Goal: Task Accomplishment & Management: Use online tool/utility

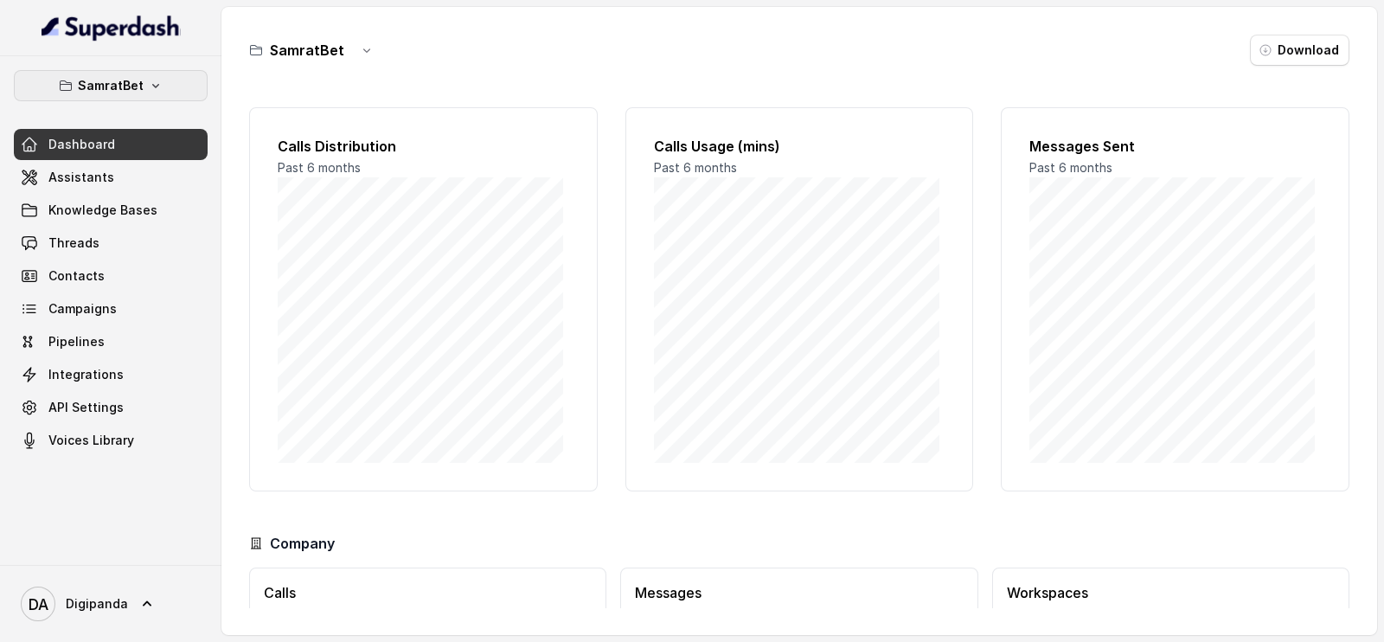
click at [181, 81] on button "SamratBet" at bounding box center [111, 85] width 194 height 31
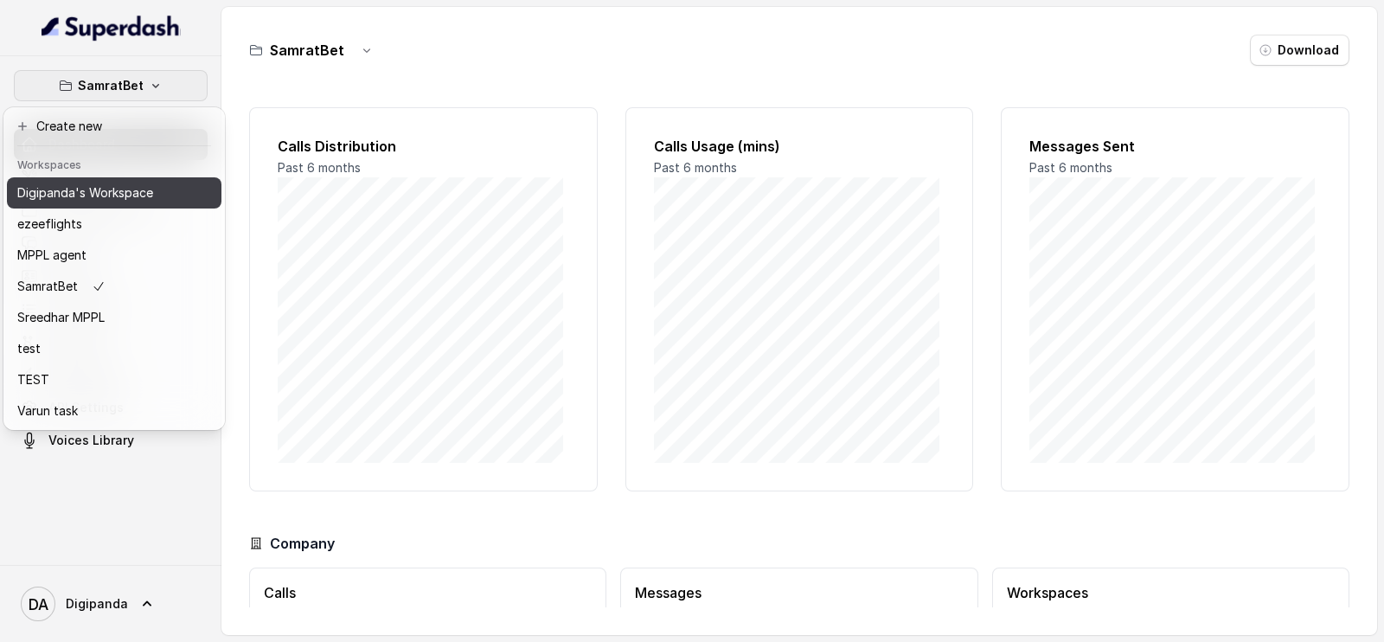
click at [114, 189] on p "Digipanda's Workspace" at bounding box center [85, 193] width 136 height 21
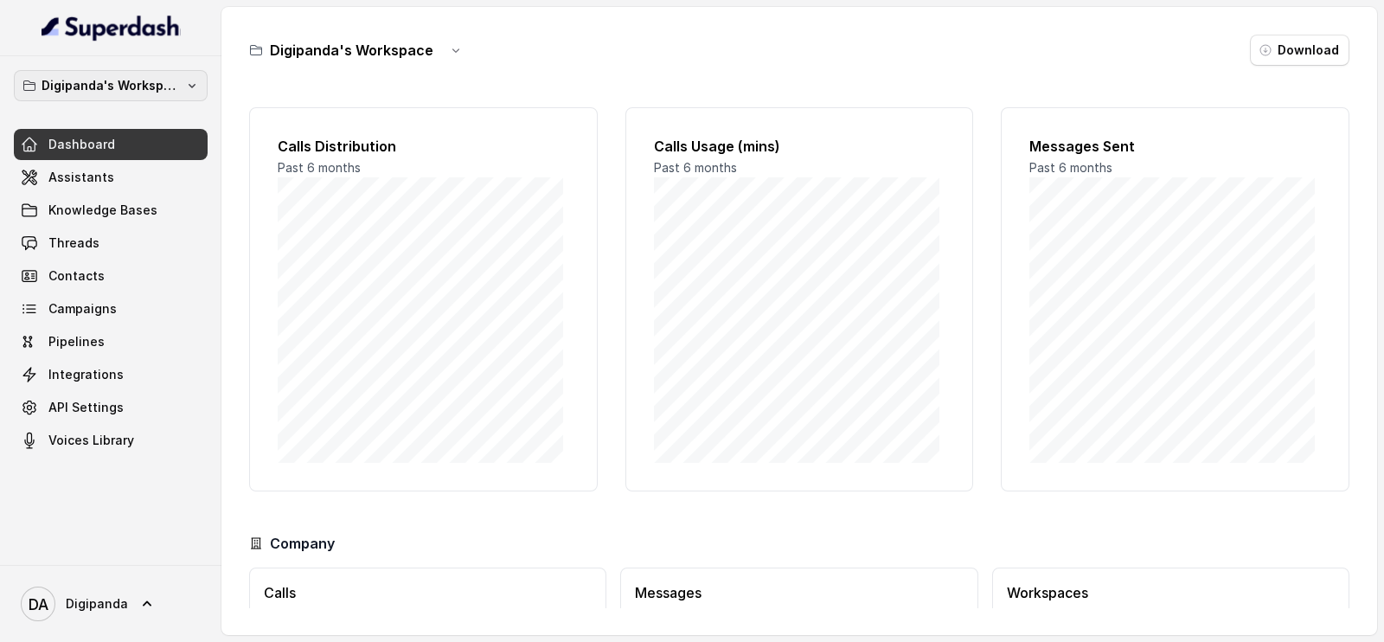
click at [177, 93] on p "Digipanda's Workspace" at bounding box center [111, 85] width 138 height 21
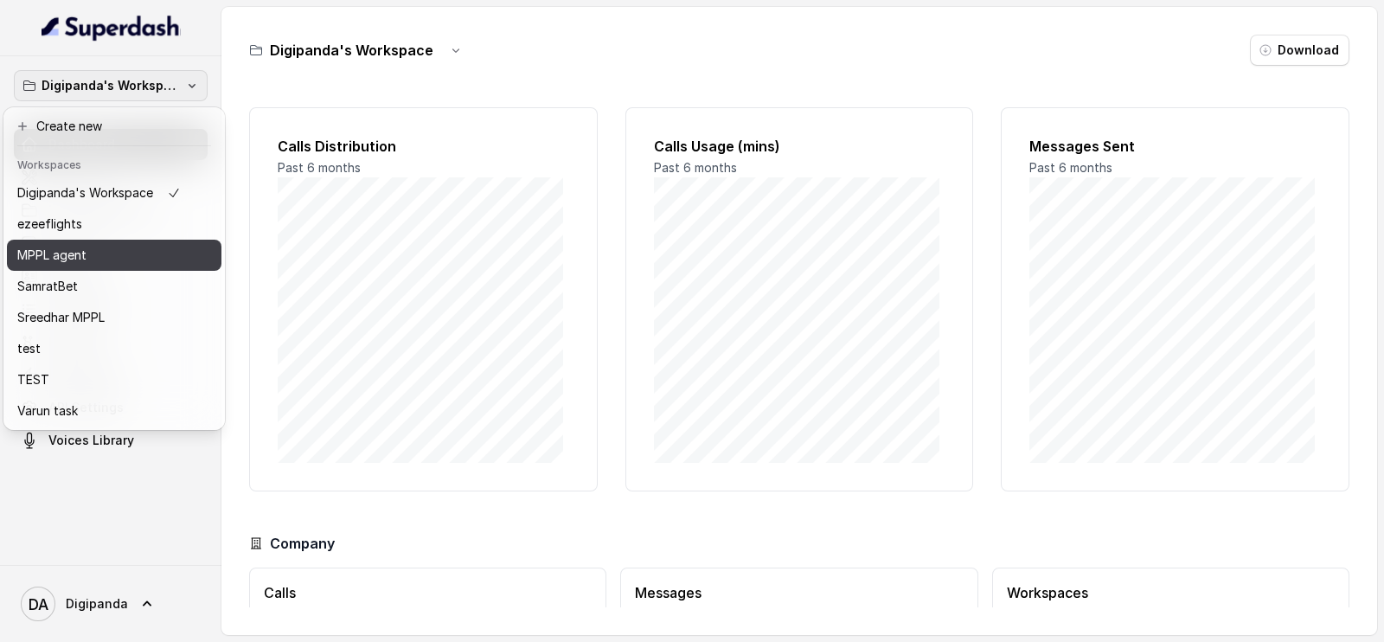
click at [138, 246] on div "MPPL agent" at bounding box center [99, 255] width 164 height 21
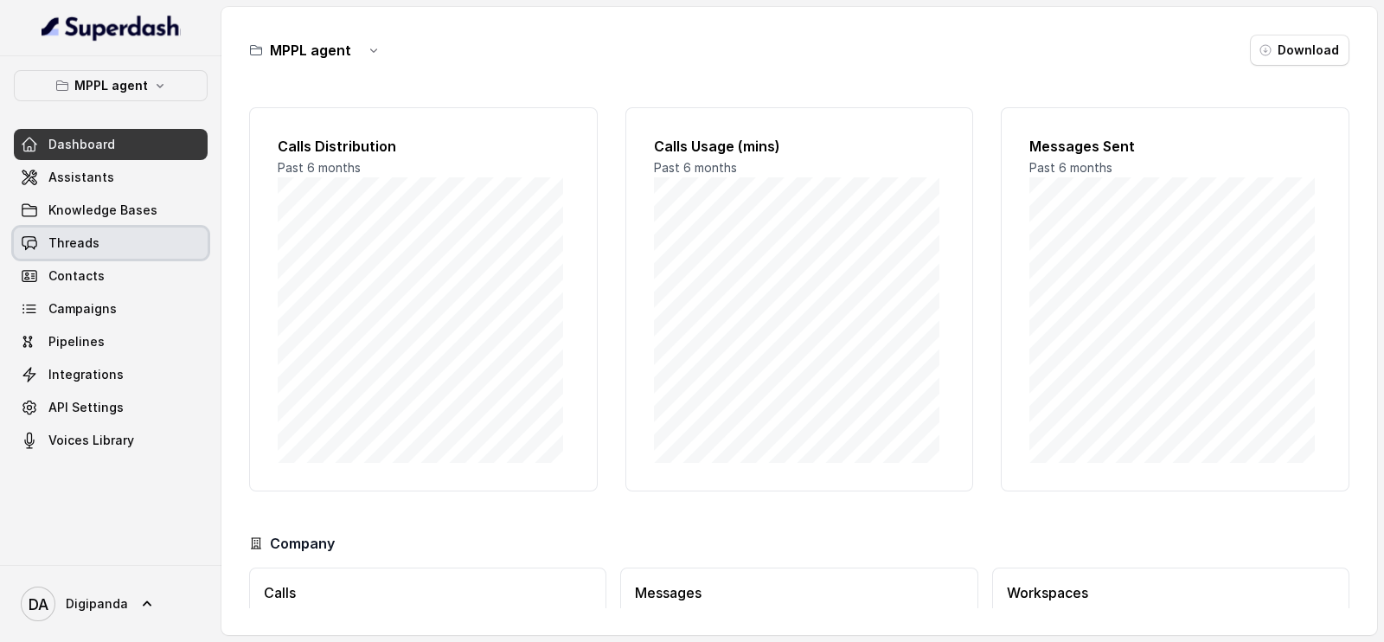
click at [147, 238] on link "Threads" at bounding box center [111, 243] width 194 height 31
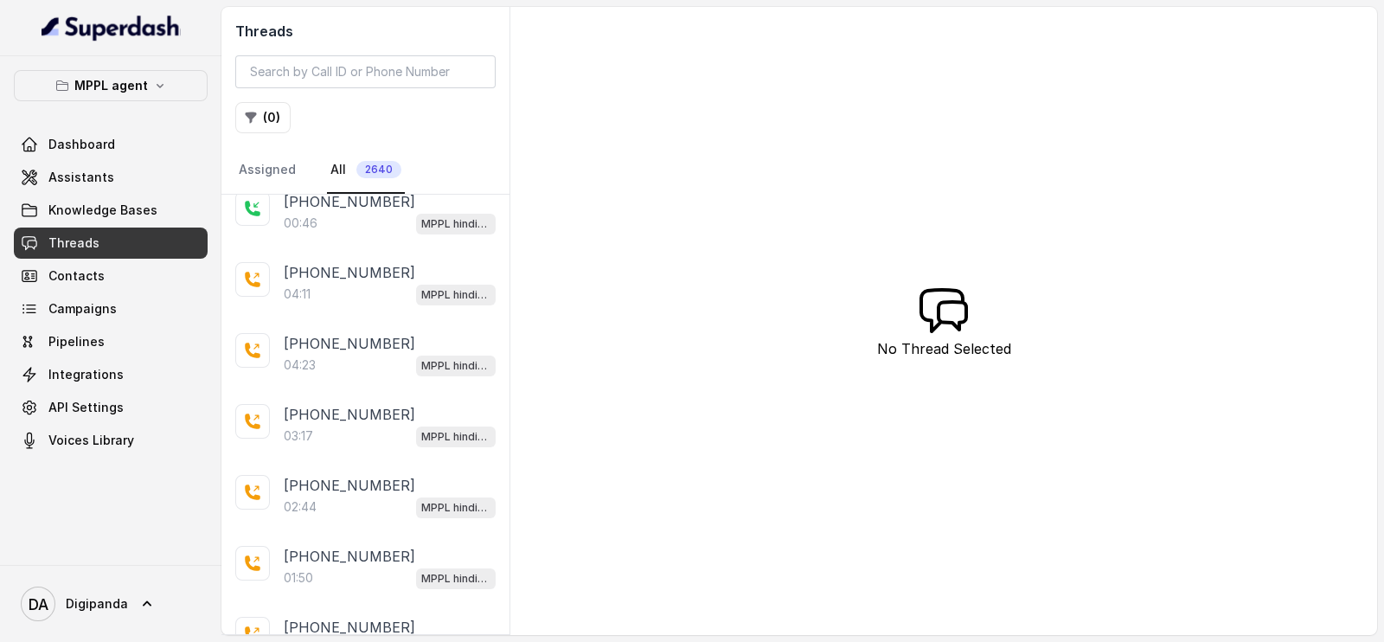
scroll to position [1125, 0]
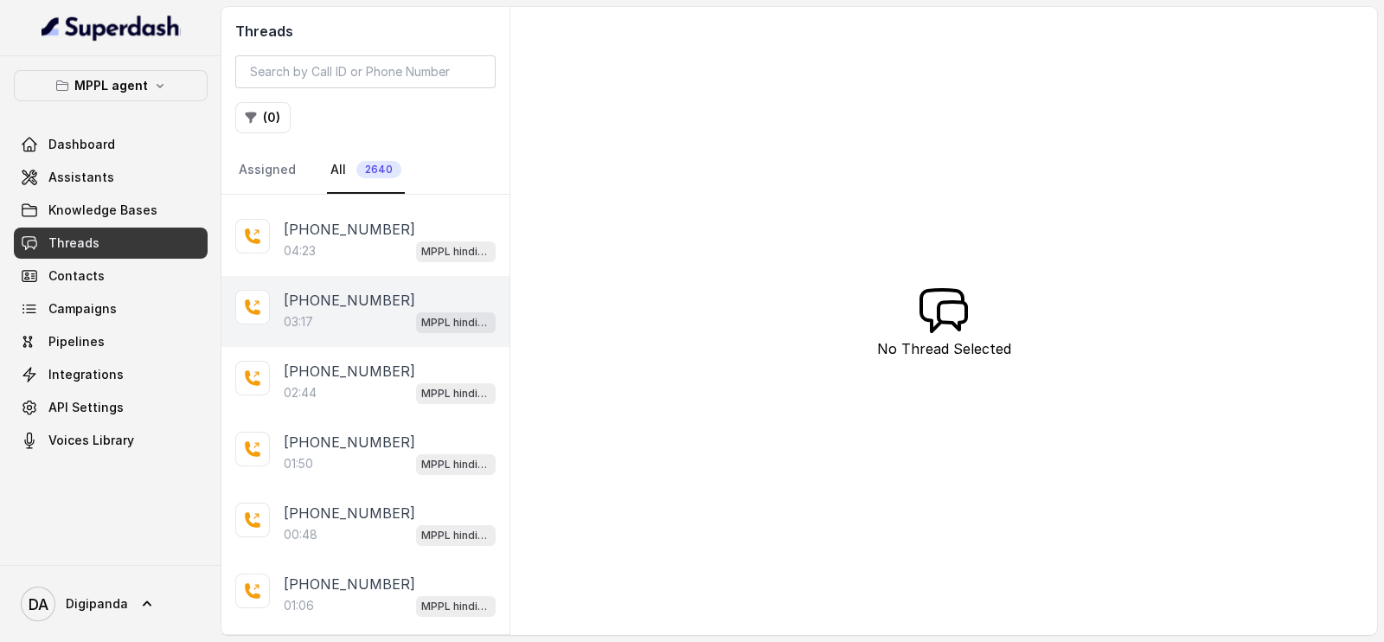
click at [335, 331] on div "[PHONE_NUMBER]:17 MPPL hindi-english assistant" at bounding box center [365, 311] width 288 height 71
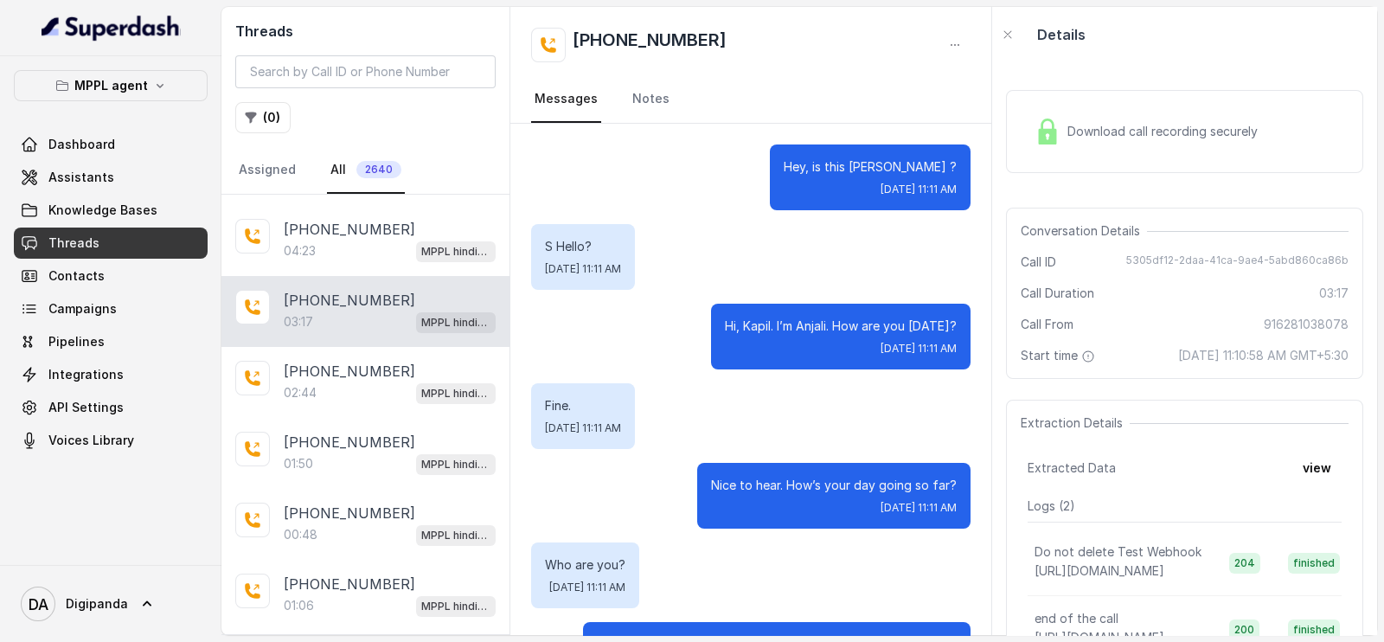
scroll to position [2609, 0]
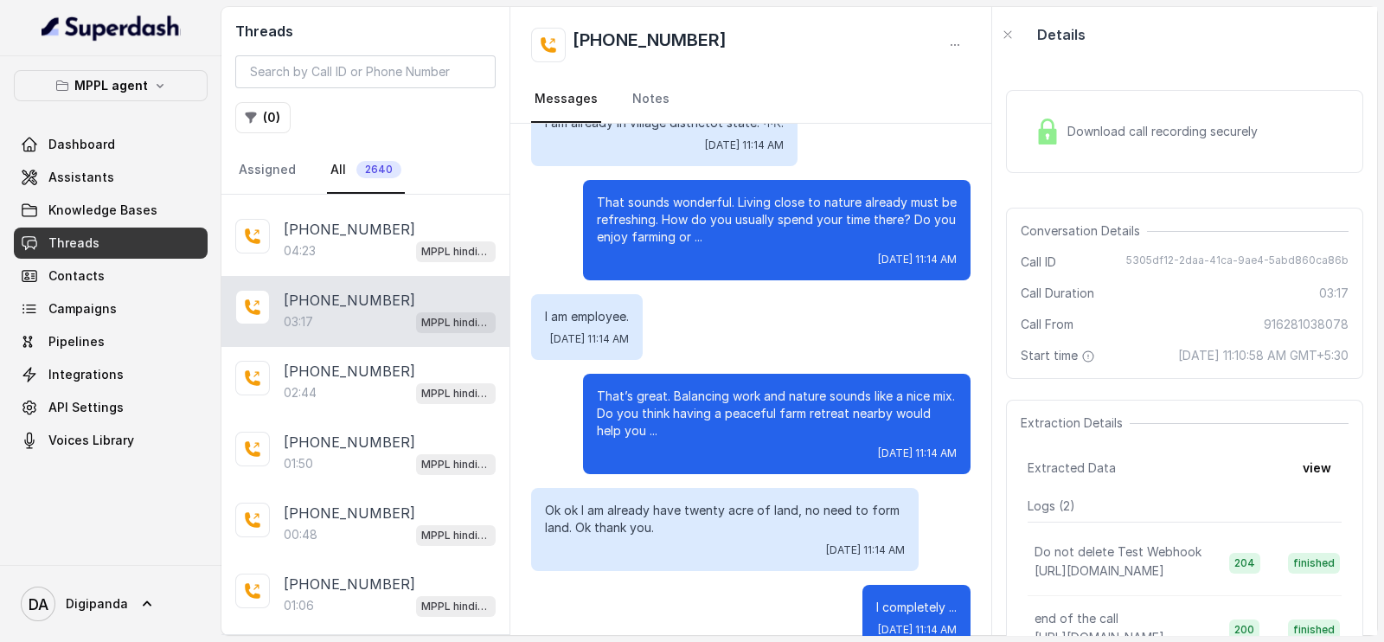
click at [1108, 144] on div "Download call recording securely" at bounding box center [1146, 132] width 237 height 40
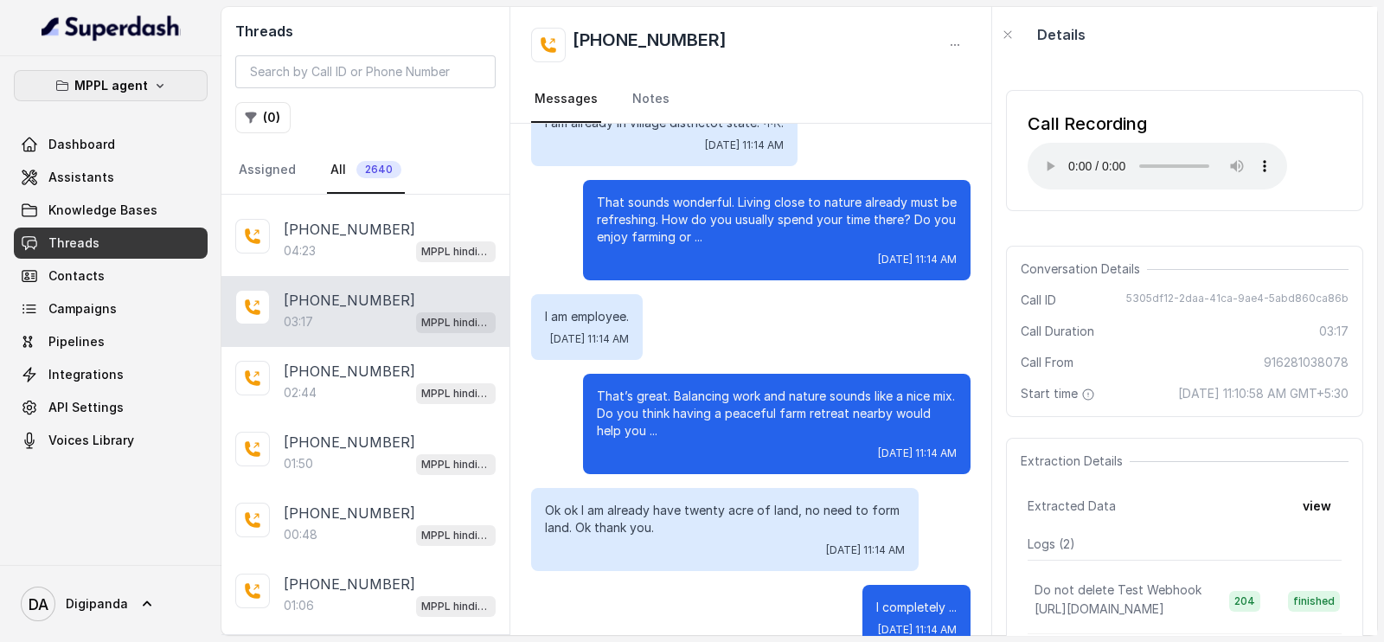
click at [171, 93] on button "MPPL agent" at bounding box center [111, 85] width 194 height 31
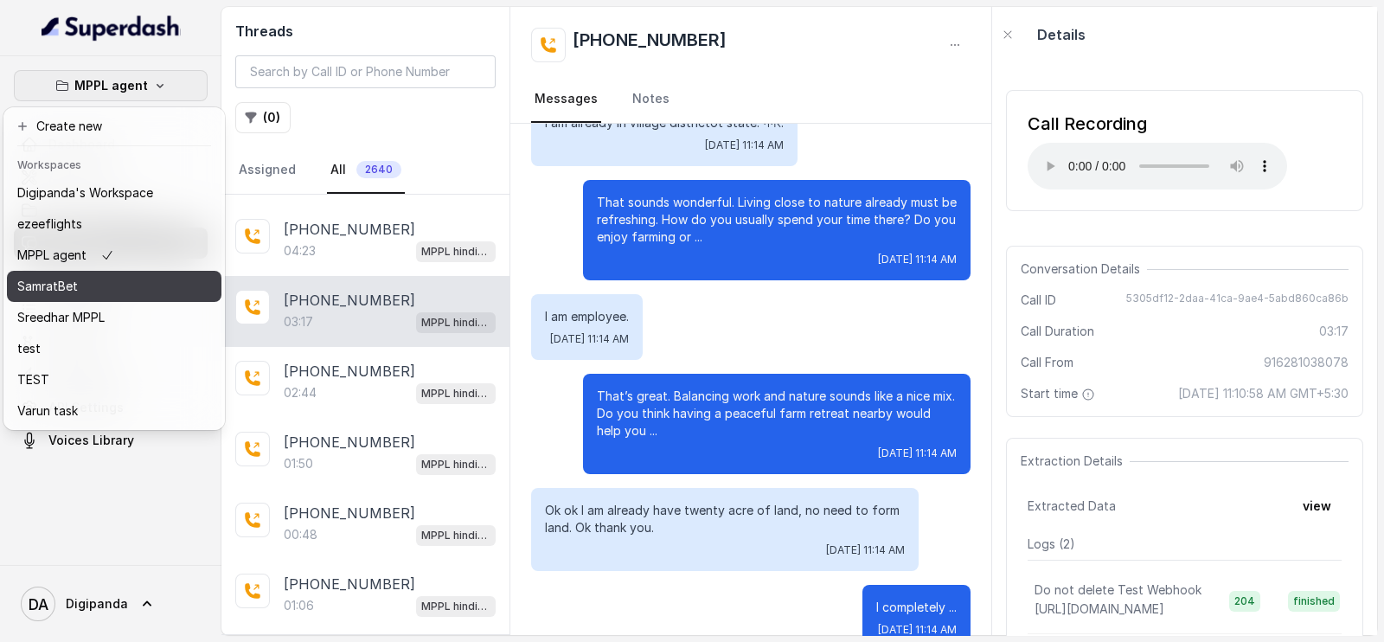
click at [121, 283] on div "SamratBet" at bounding box center [85, 286] width 136 height 21
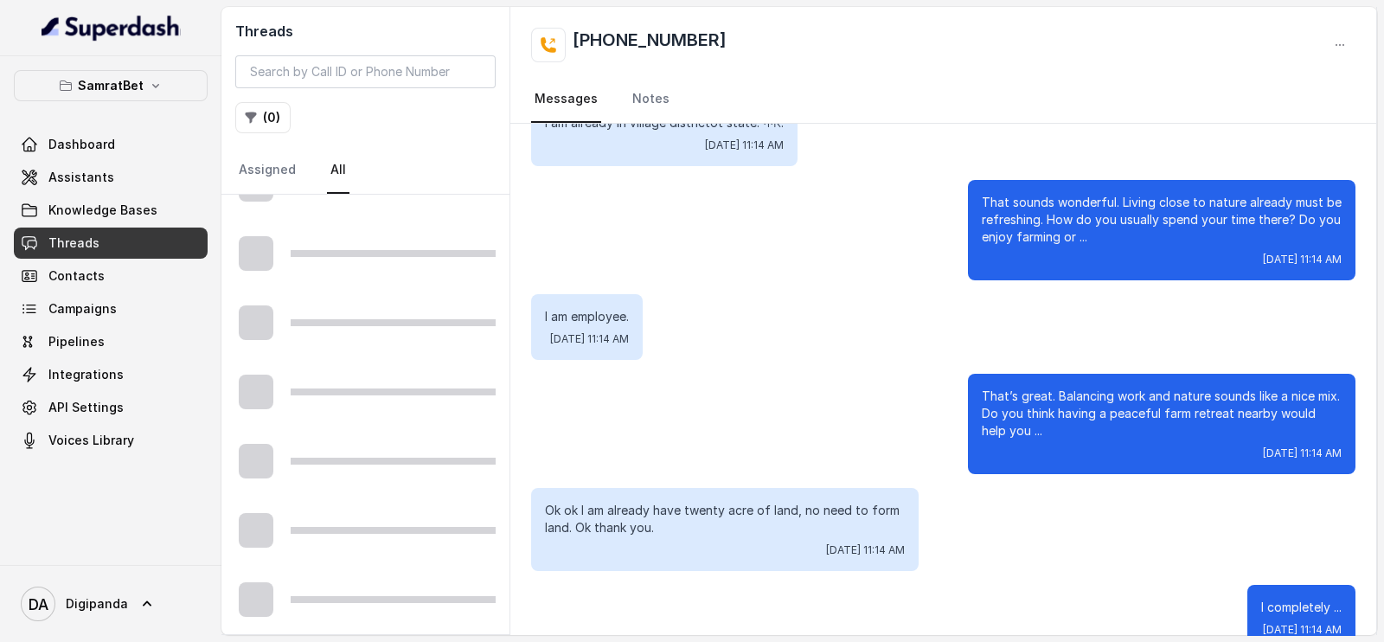
scroll to position [943, 0]
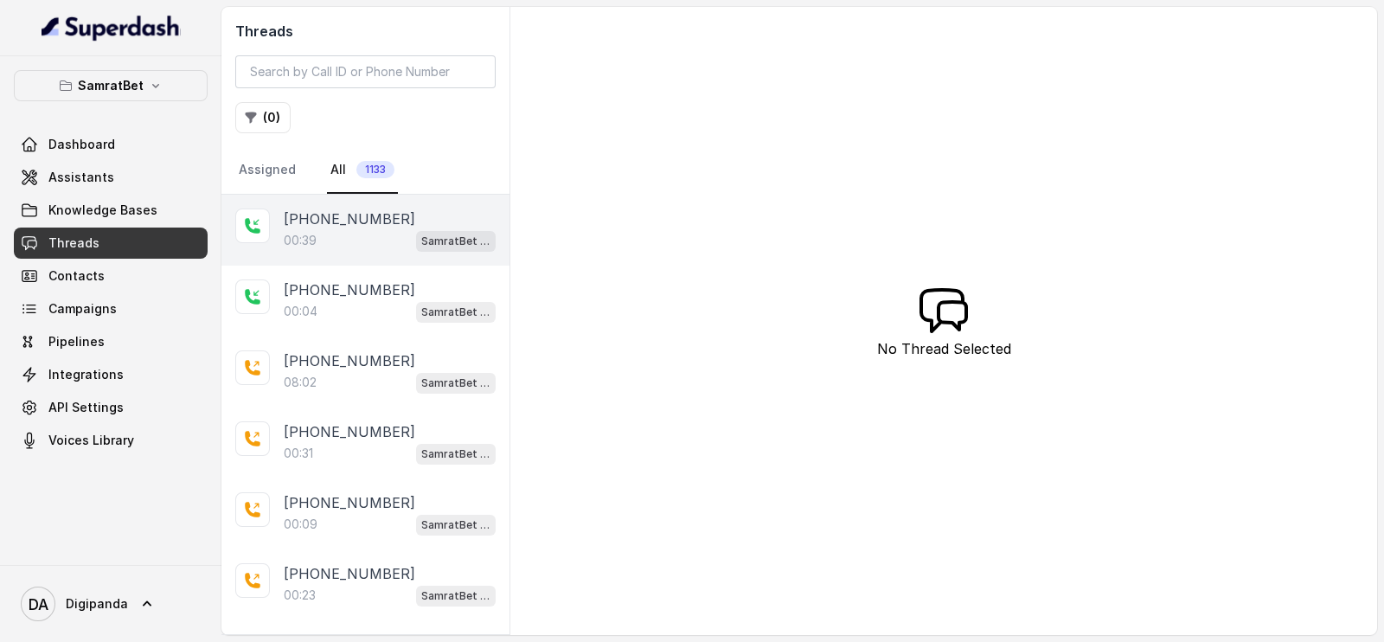
click at [353, 230] on div "00:39 SamratBet agent" at bounding box center [390, 240] width 212 height 22
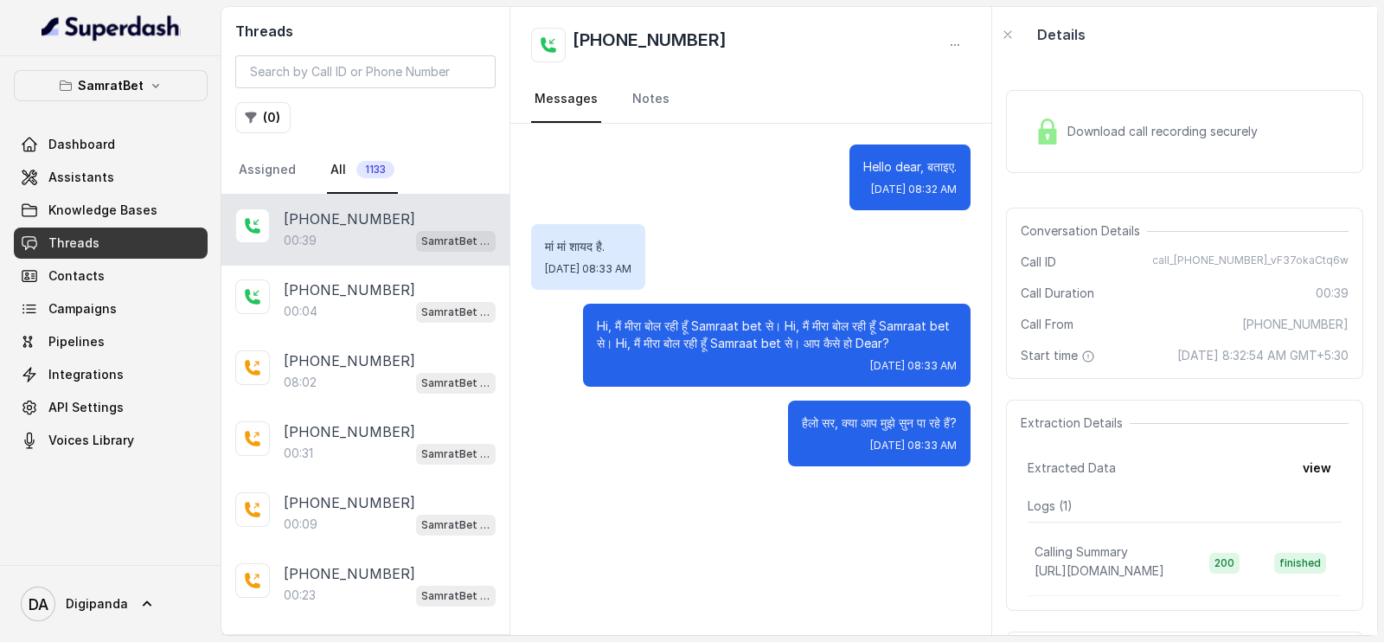
click at [1144, 110] on div "Download call recording securely" at bounding box center [1184, 131] width 357 height 83
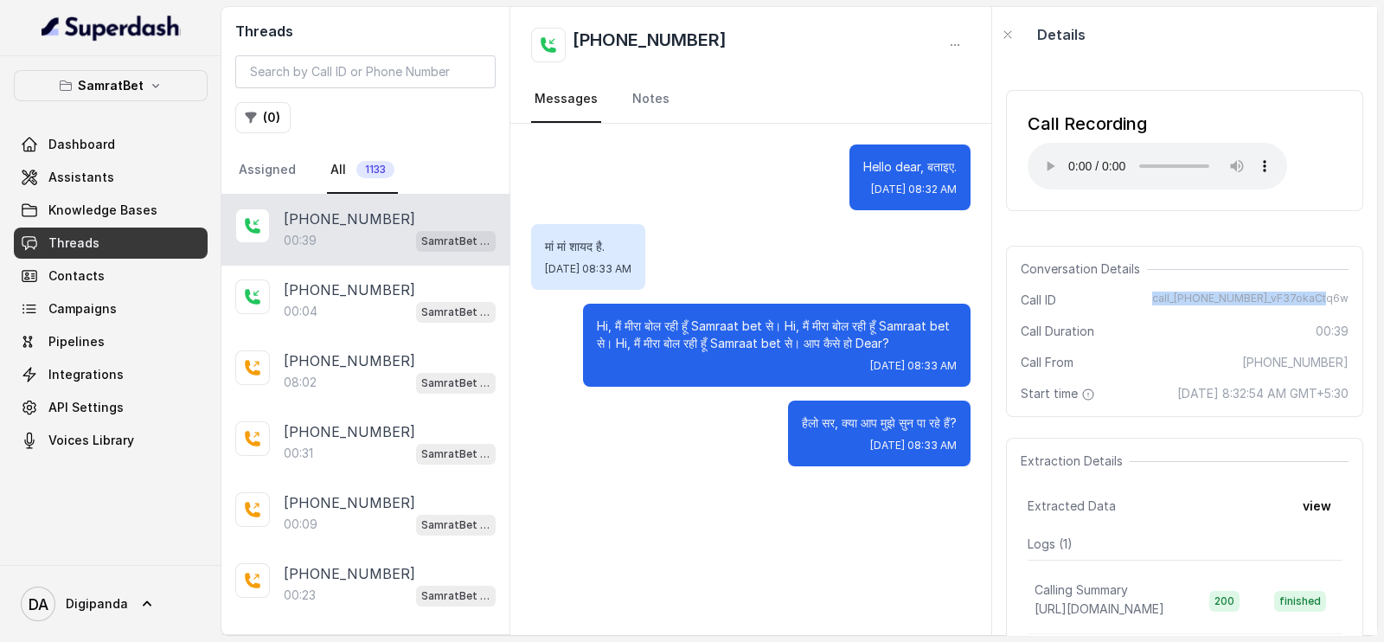
drag, startPoint x: 1163, startPoint y: 294, endPoint x: 1336, endPoint y: 301, distance: 173.2
click at [1336, 301] on div "Conversation Details Call ID call_[PHONE_NUMBER]_vF37okaCtq6w Call Duration 00:…" at bounding box center [1184, 331] width 357 height 171
copy span "call_[PHONE_NUMBER]_vF37okaCtq6w"
click at [138, 295] on link "Campaigns" at bounding box center [111, 308] width 194 height 31
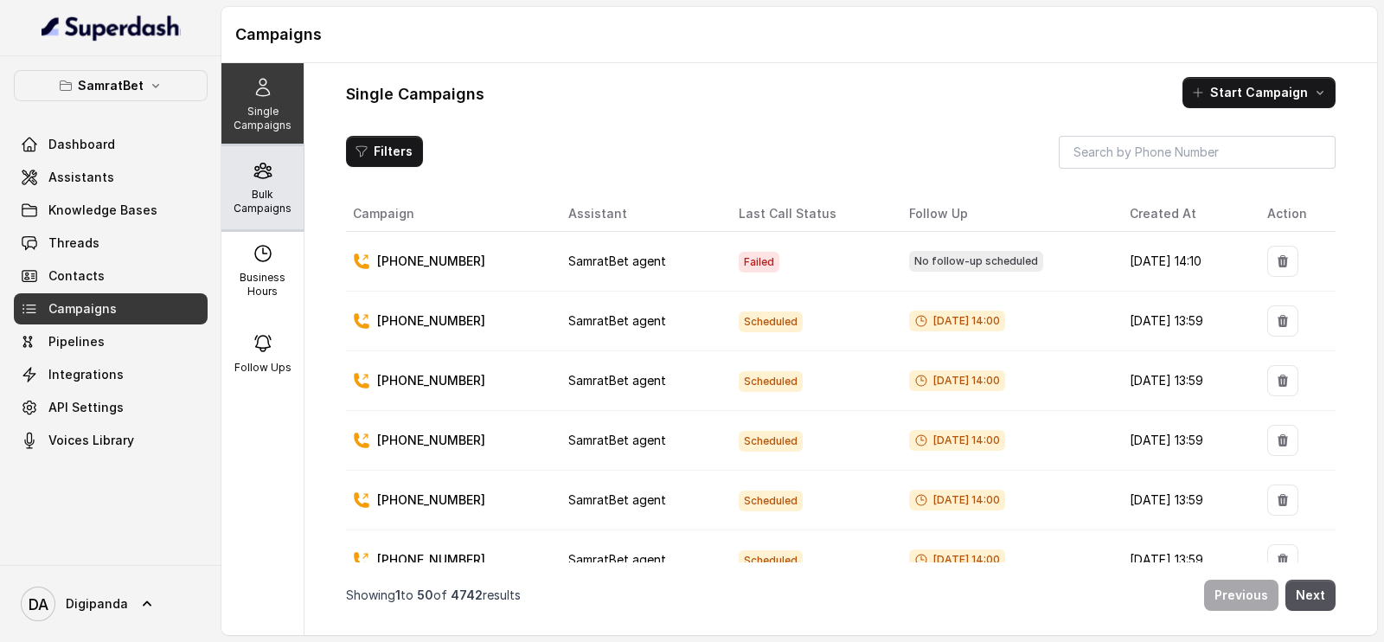
click at [280, 185] on div "Bulk Campaigns" at bounding box center [262, 187] width 82 height 83
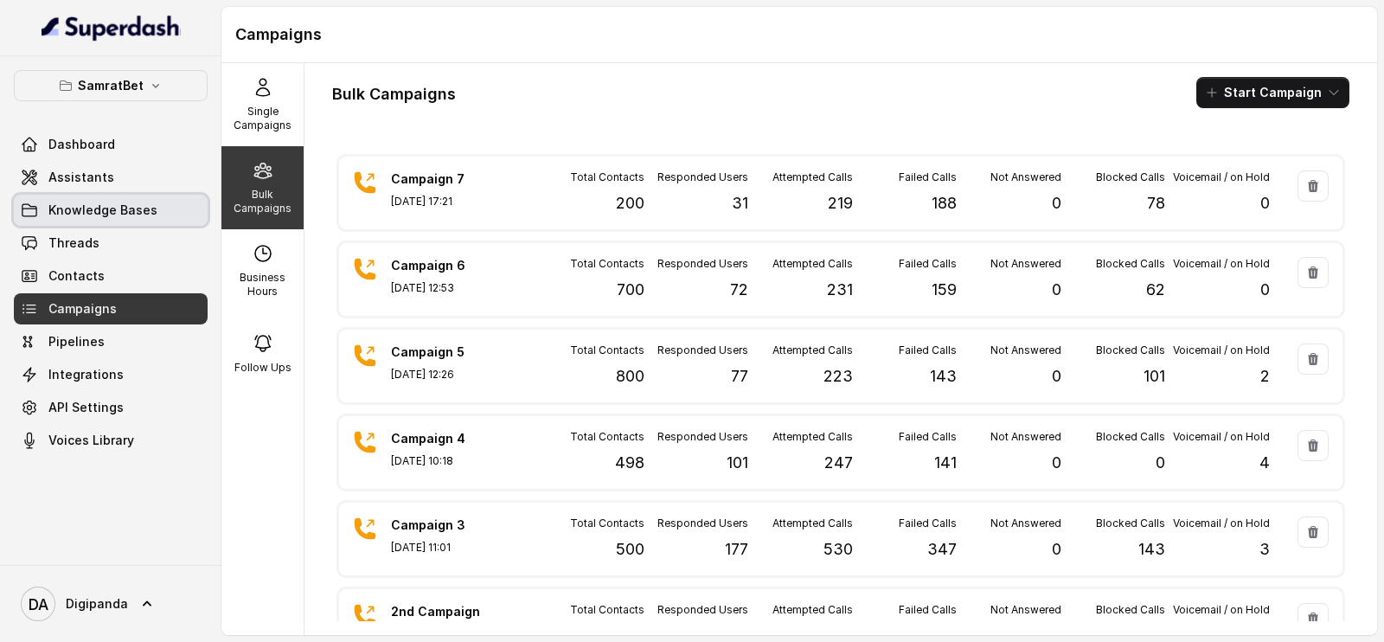
click at [164, 217] on link "Knowledge Bases" at bounding box center [111, 210] width 194 height 31
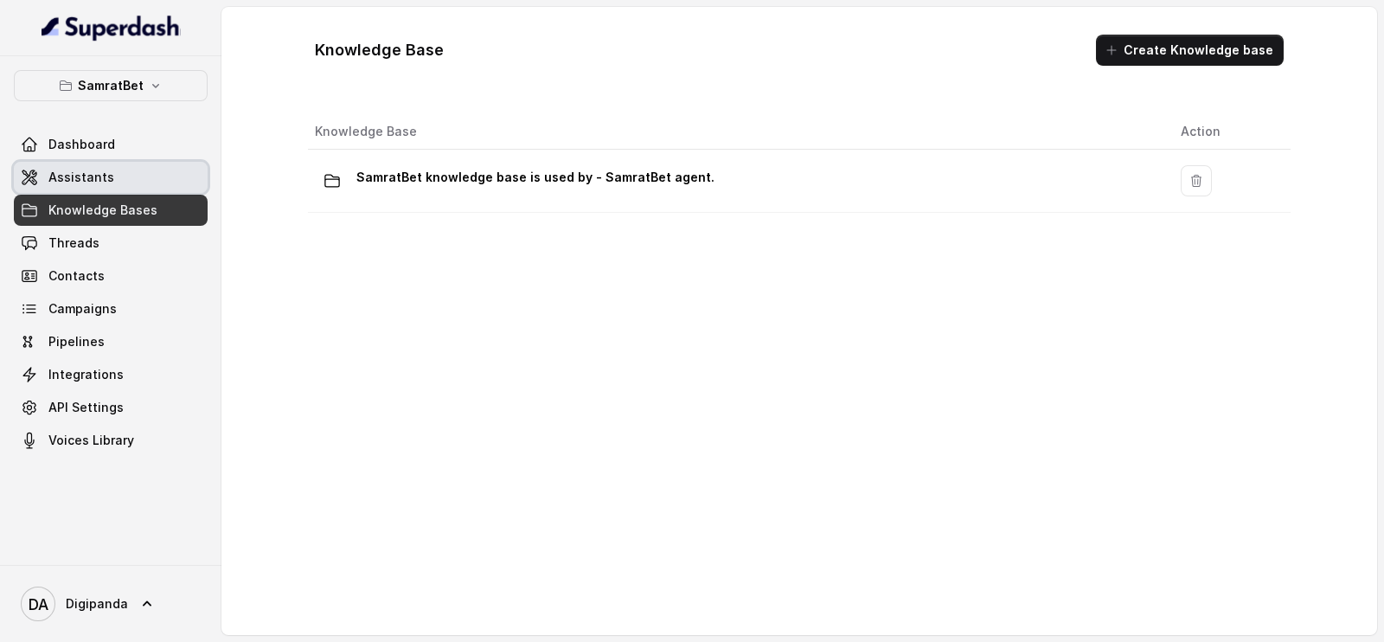
click at [163, 187] on link "Assistants" at bounding box center [111, 177] width 194 height 31
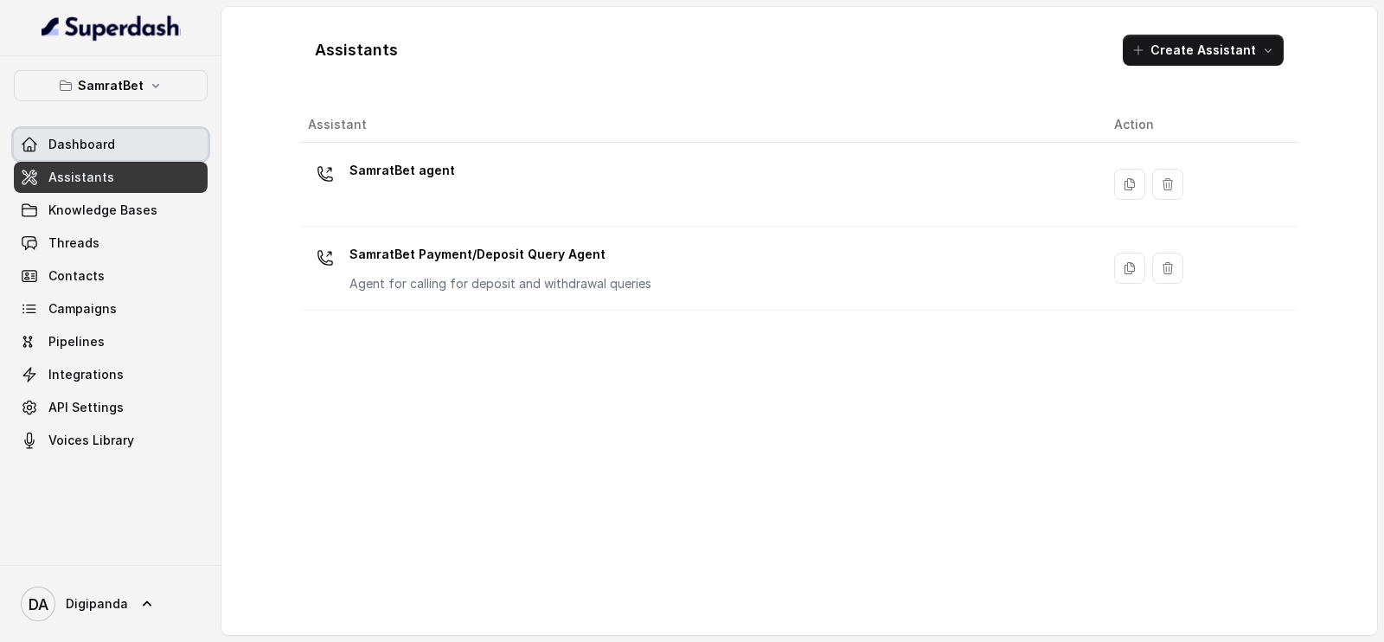
click at [170, 136] on link "Dashboard" at bounding box center [111, 144] width 194 height 31
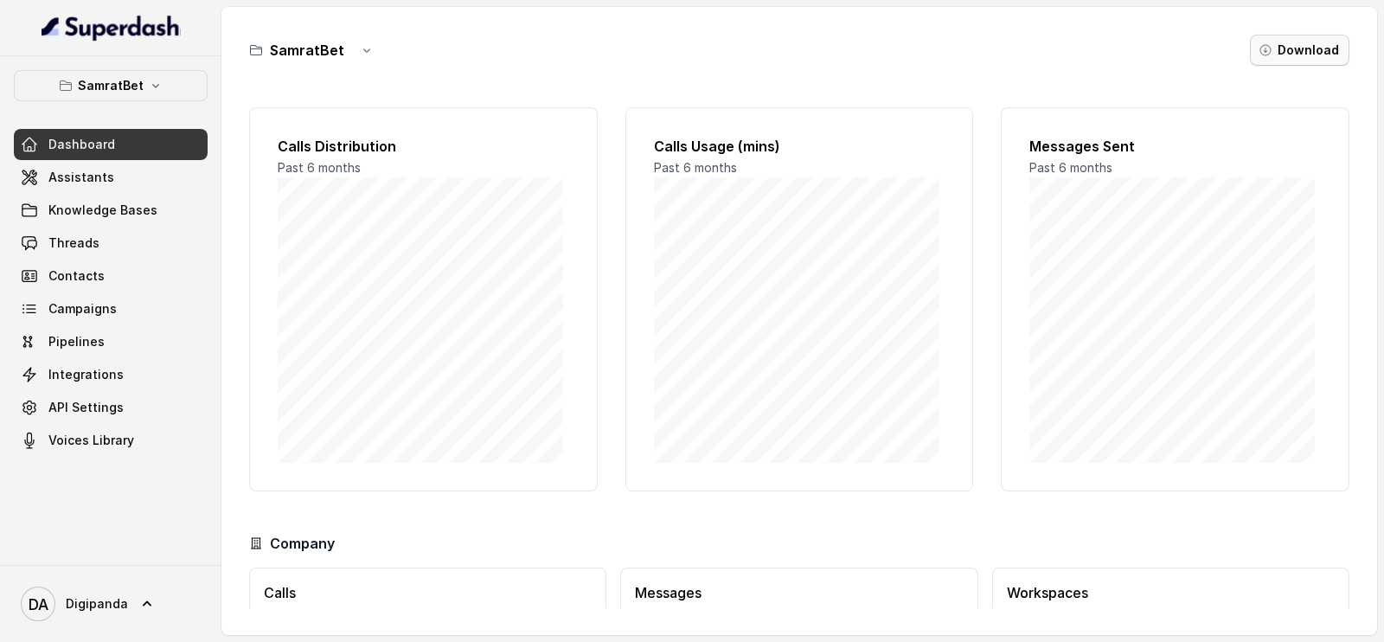
click at [1284, 58] on button "Download" at bounding box center [1299, 50] width 99 height 31
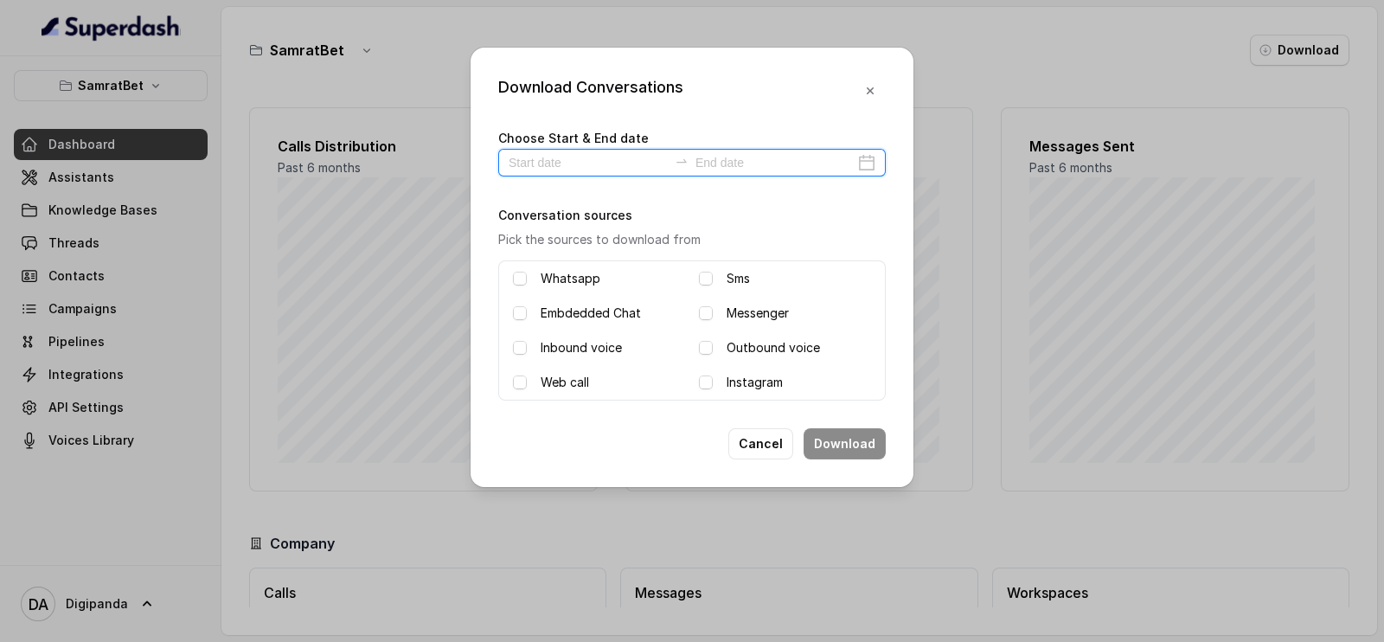
click at [619, 163] on input at bounding box center [588, 162] width 159 height 19
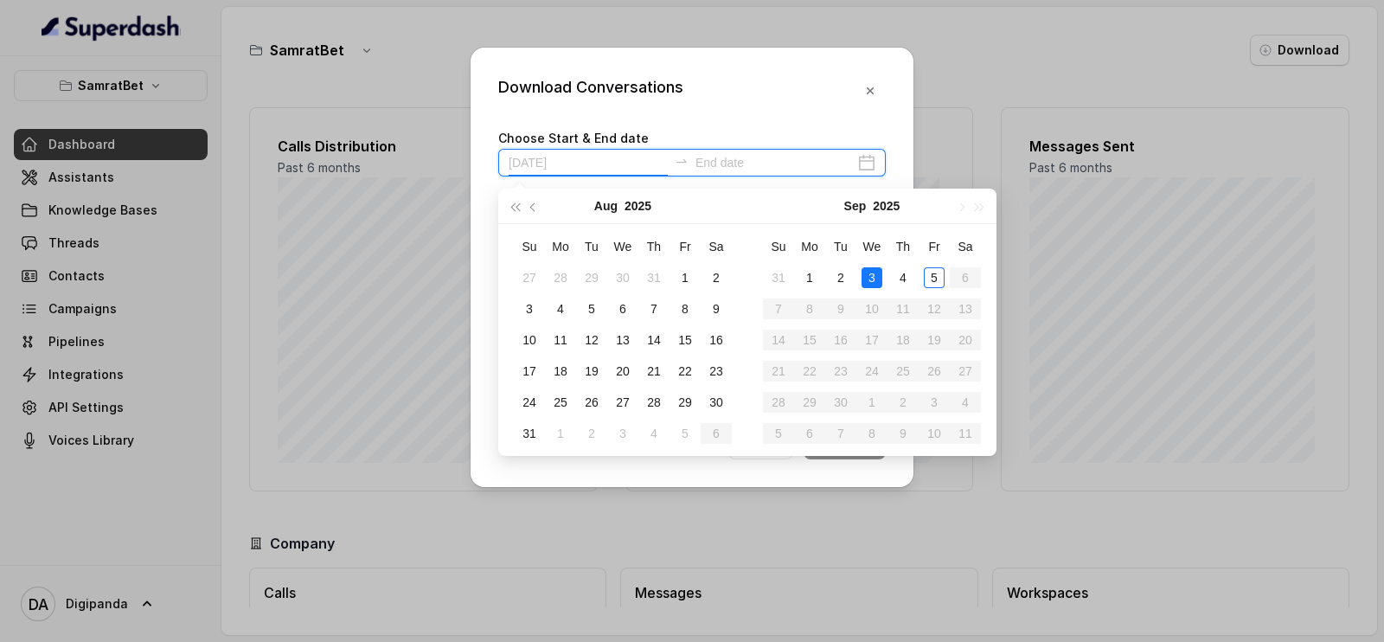
type input "[DATE]"
click at [883, 275] on td "3" at bounding box center [872, 277] width 31 height 31
type input "[DATE]"
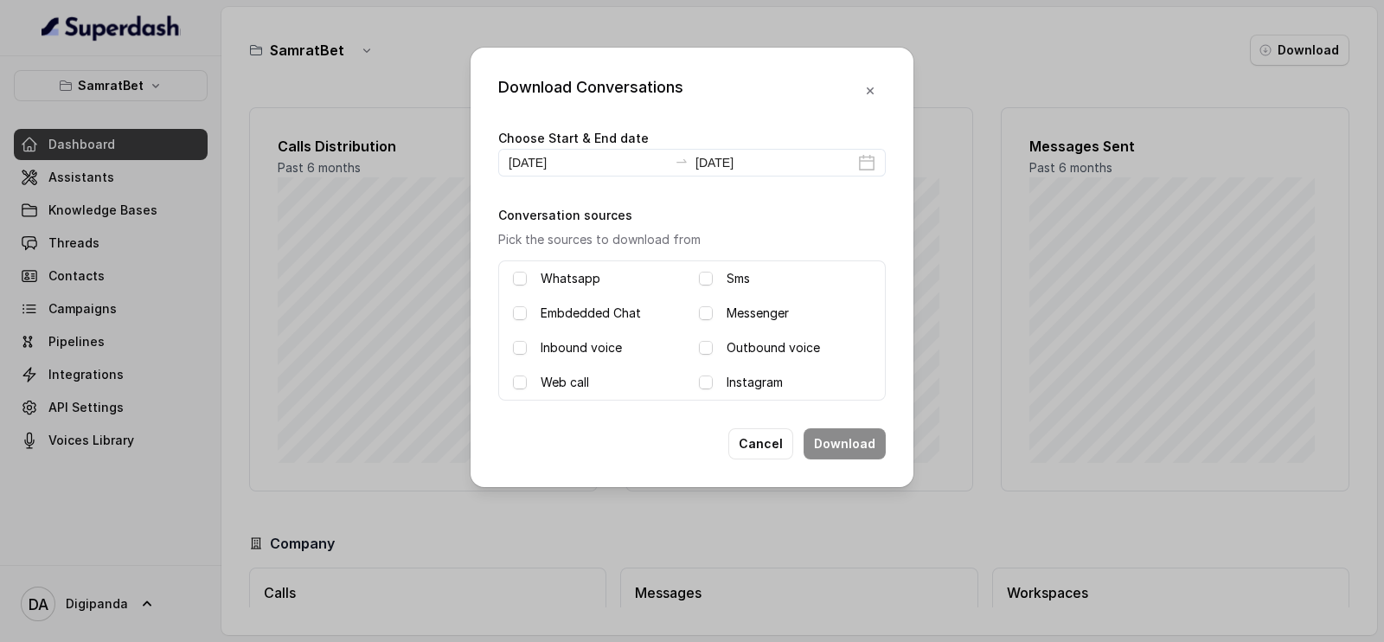
click at [580, 349] on label "Inbound voice" at bounding box center [581, 347] width 81 height 21
click at [721, 349] on div "Outbound voice" at bounding box center [785, 347] width 172 height 21
click at [708, 350] on span at bounding box center [706, 348] width 14 height 14
click at [874, 445] on button "Download" at bounding box center [845, 443] width 82 height 31
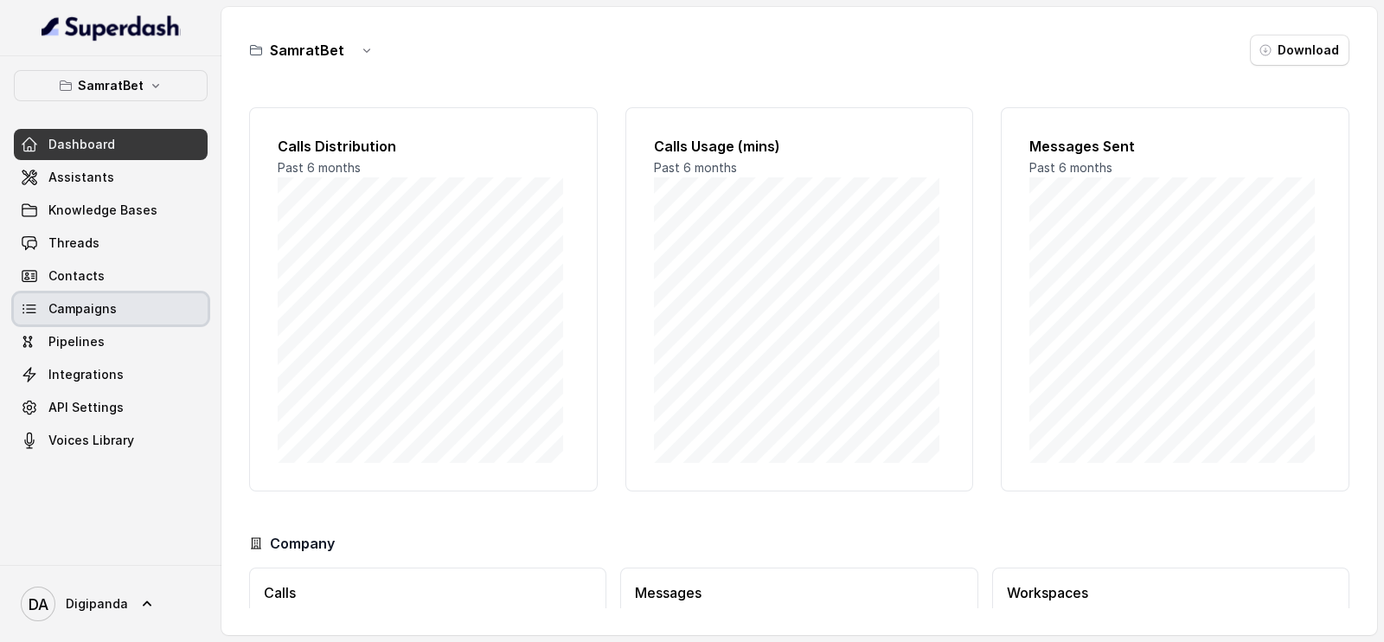
click at [135, 296] on link "Campaigns" at bounding box center [111, 308] width 194 height 31
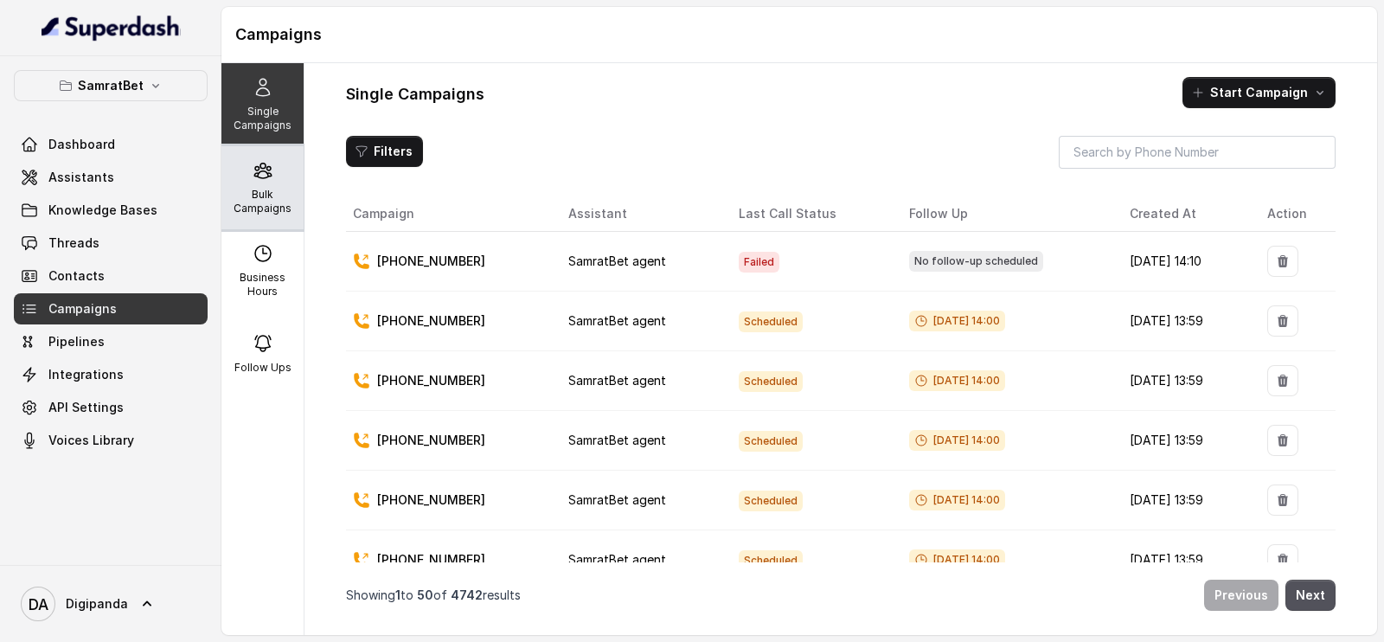
click at [252, 196] on p "Bulk Campaigns" at bounding box center [262, 202] width 68 height 28
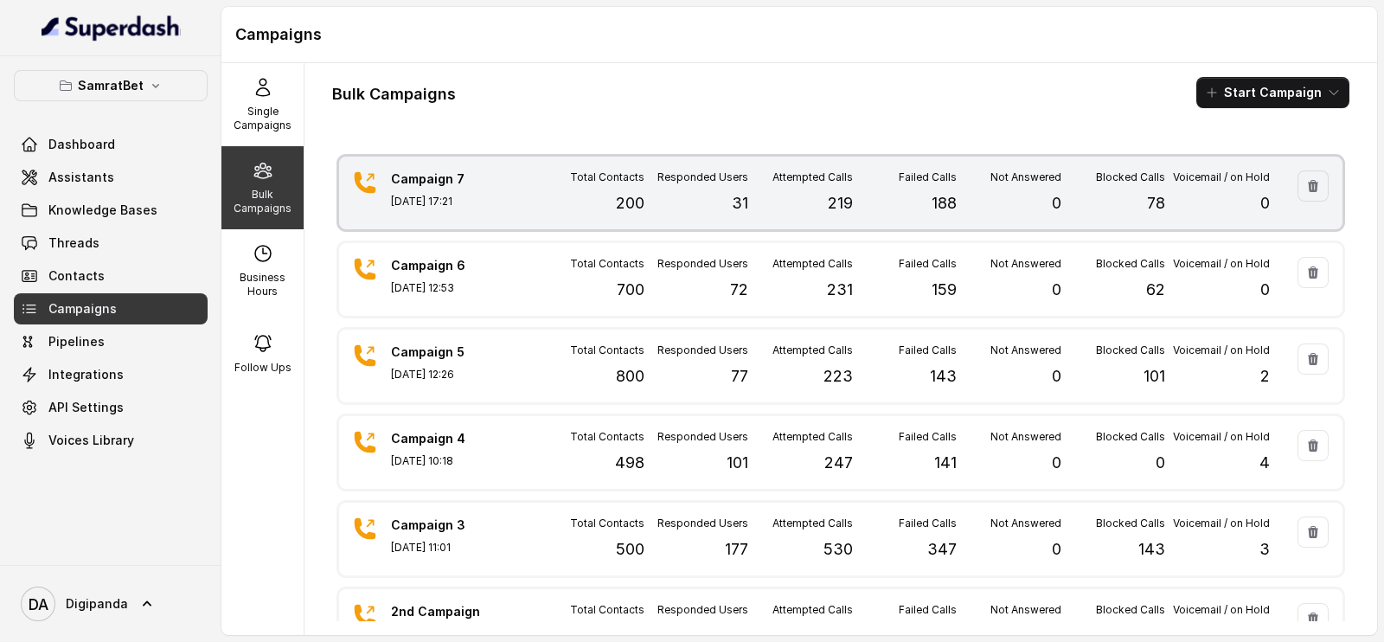
click at [650, 211] on div "Responded Users 31" at bounding box center [697, 192] width 105 height 45
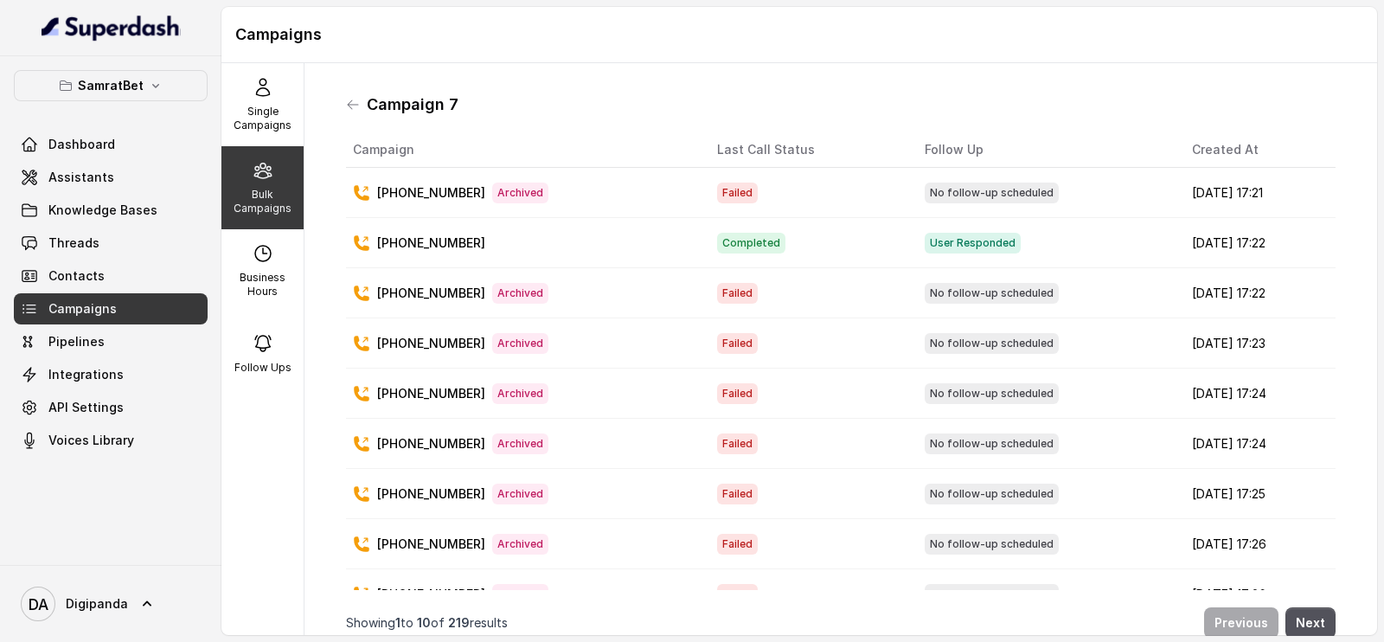
click at [266, 206] on p "Bulk Campaigns" at bounding box center [262, 202] width 68 height 28
click at [266, 241] on div "Business Hours" at bounding box center [262, 270] width 82 height 83
select select "[GEOGRAPHIC_DATA]/[GEOGRAPHIC_DATA]"
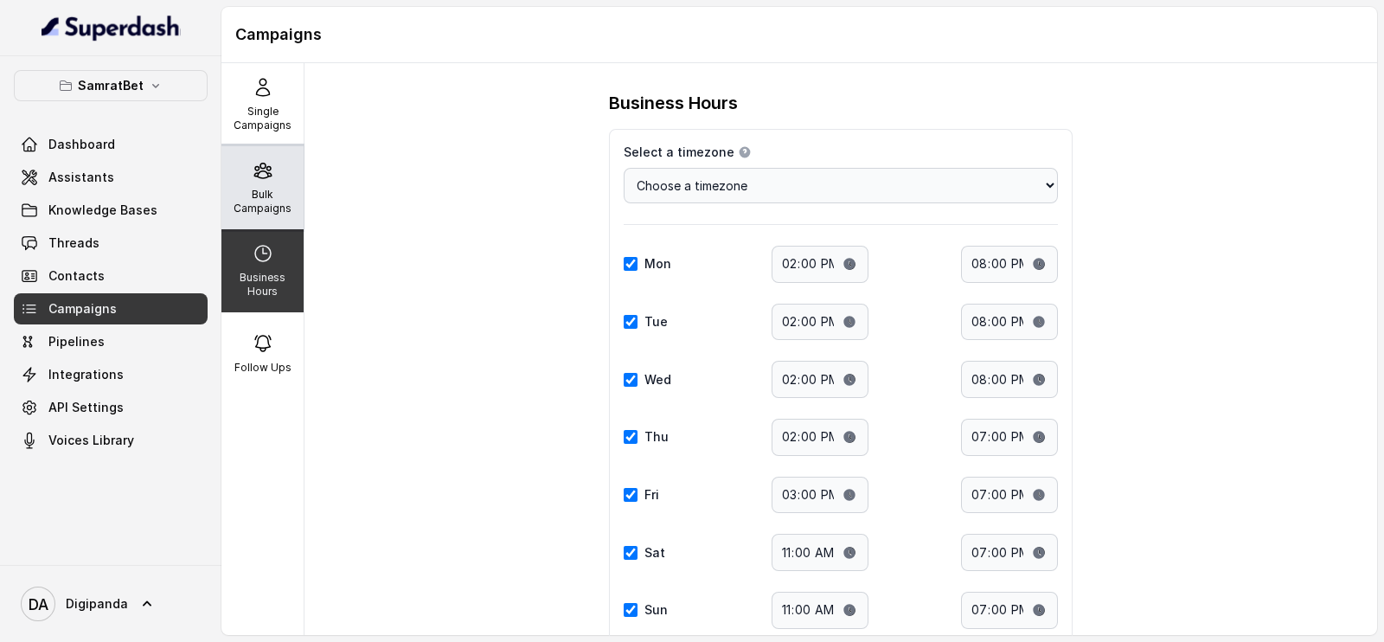
click at [254, 170] on icon at bounding box center [263, 170] width 21 height 21
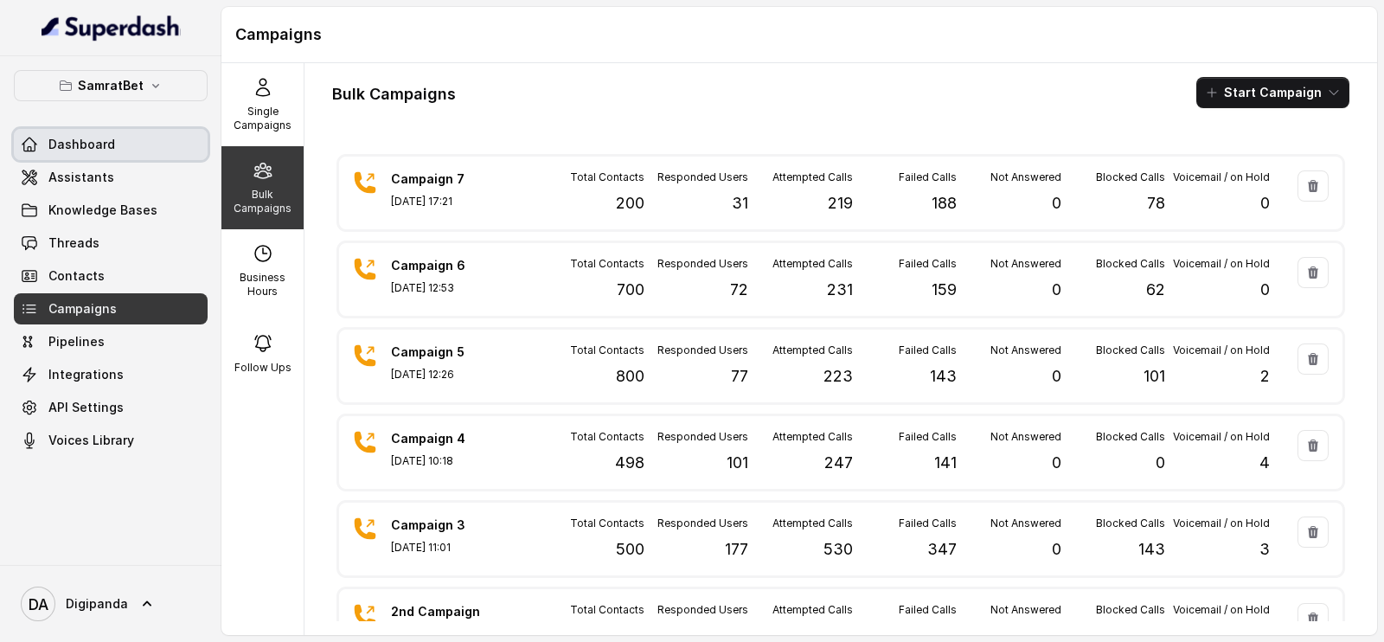
click at [152, 132] on link "Dashboard" at bounding box center [111, 144] width 194 height 31
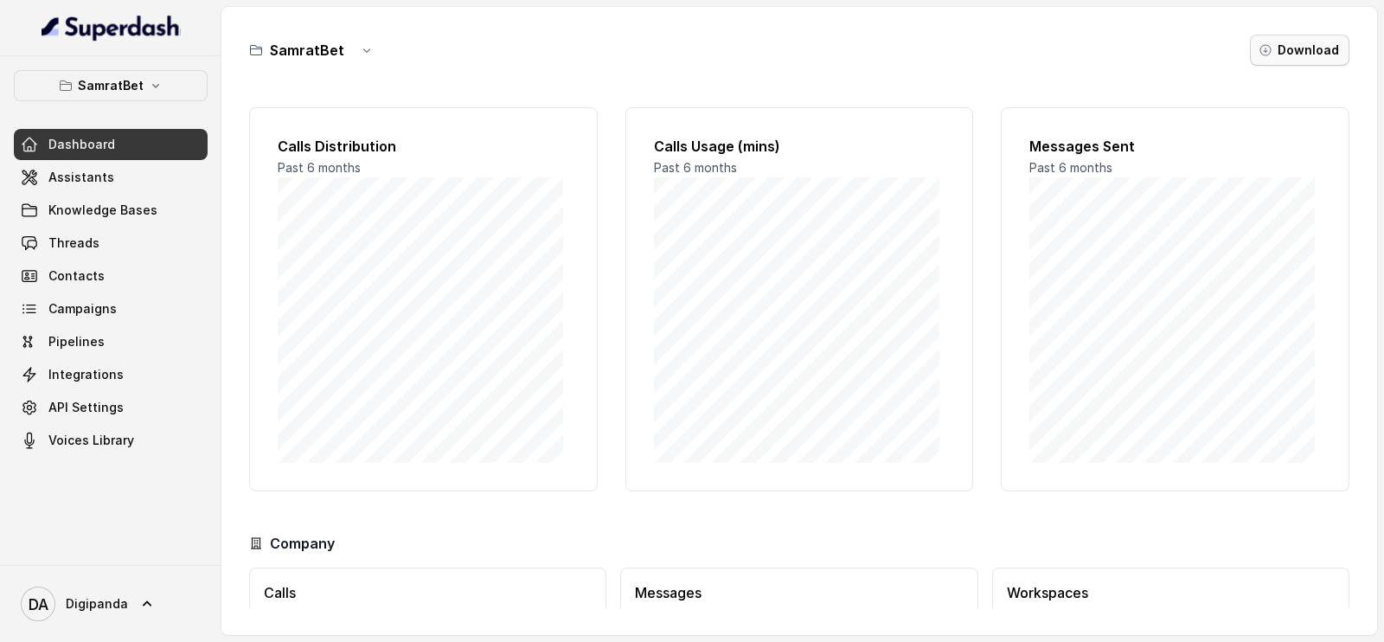
click at [1289, 40] on button "Download" at bounding box center [1299, 50] width 99 height 31
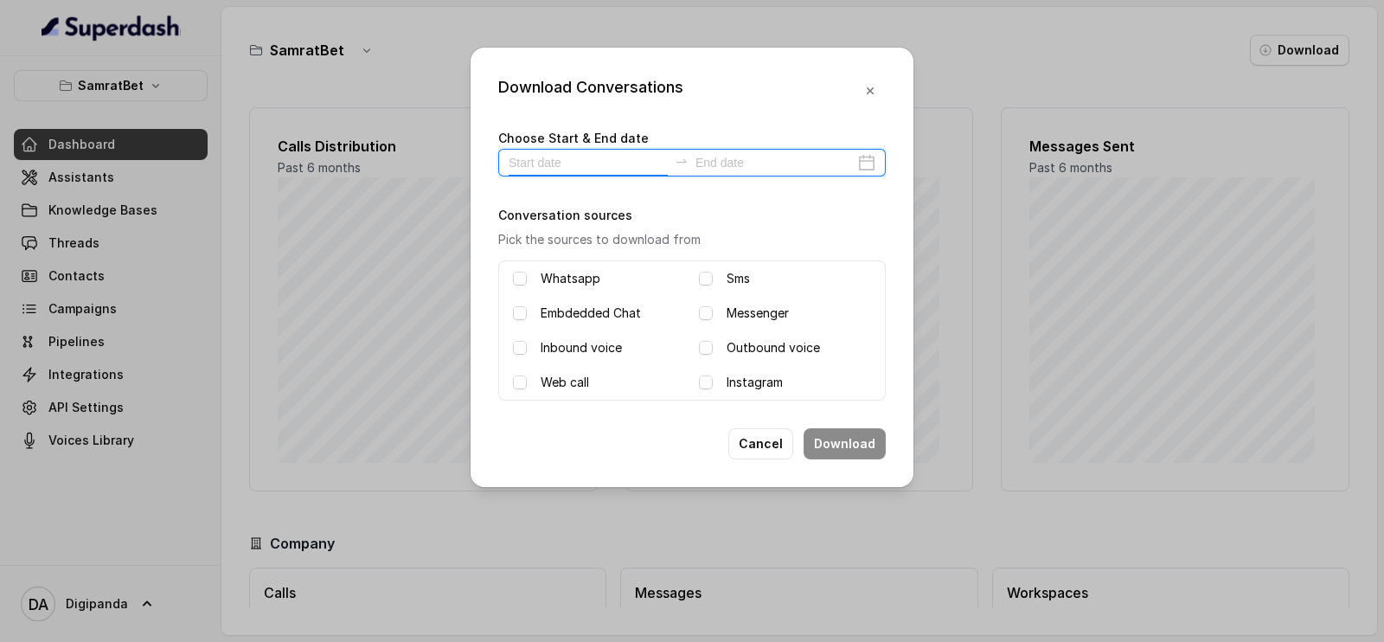
click at [599, 153] on input at bounding box center [588, 162] width 159 height 19
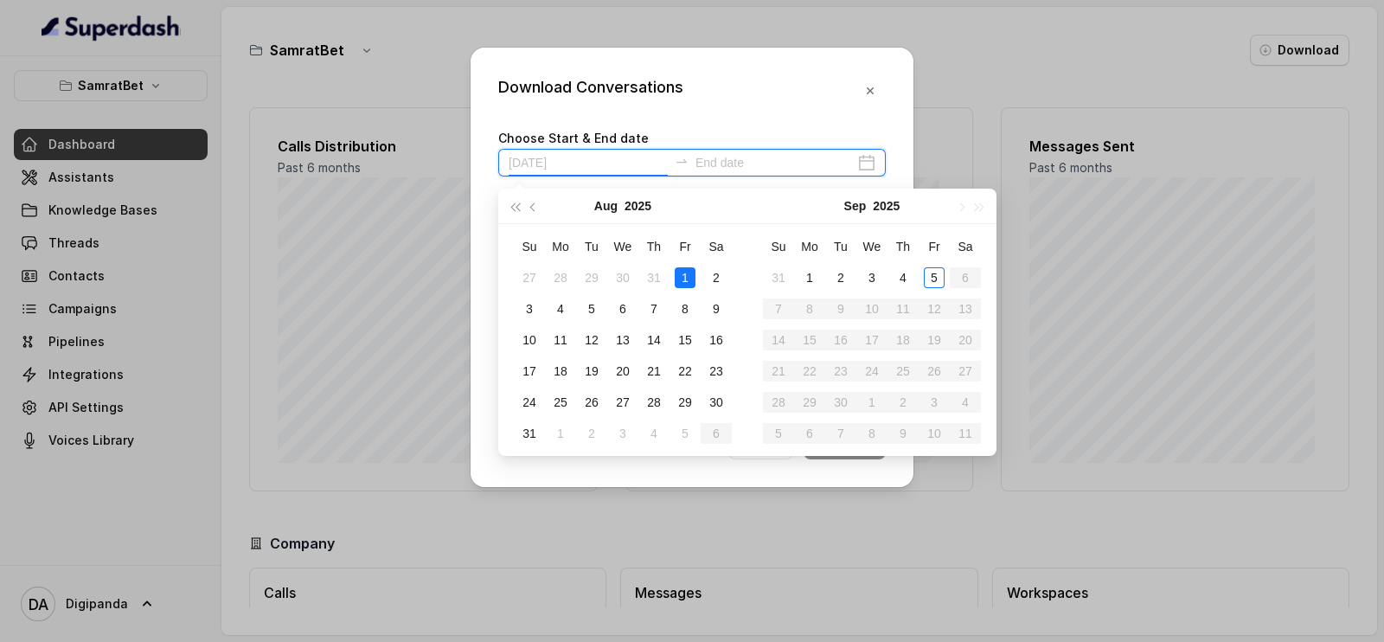
type input "[DATE]"
click at [809, 282] on div "1" at bounding box center [809, 277] width 21 height 21
type input "[DATE]"
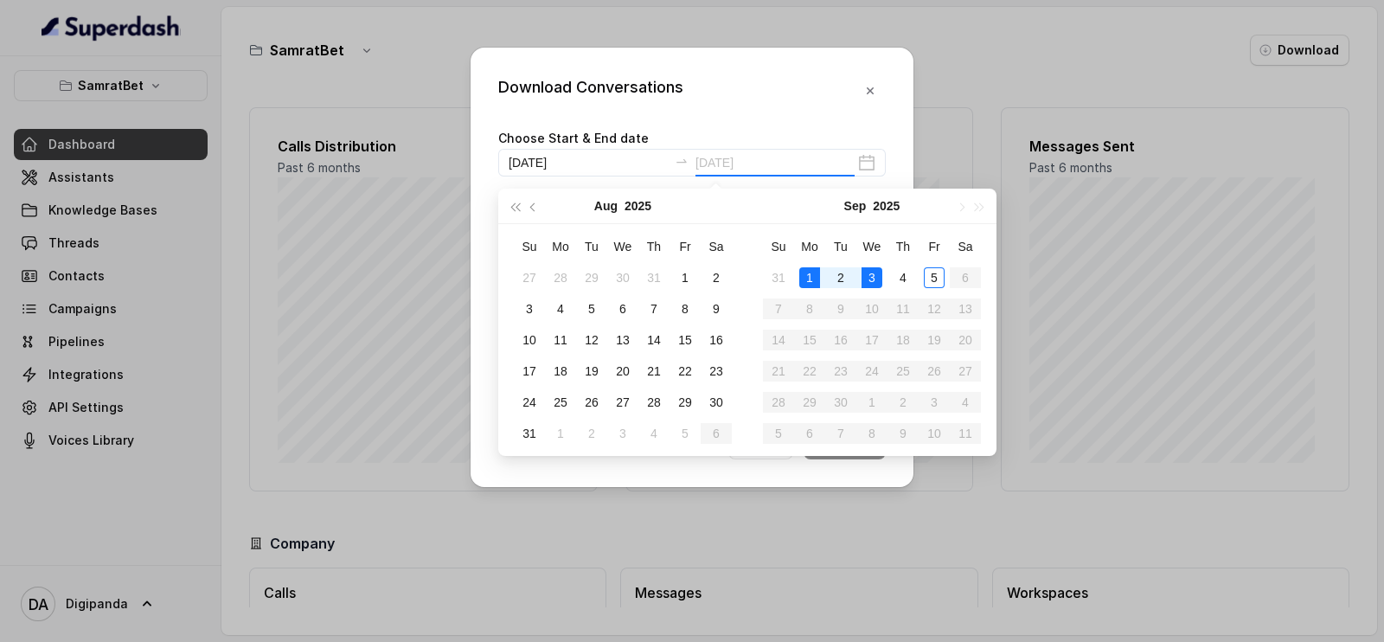
click at [867, 279] on div "3" at bounding box center [872, 277] width 21 height 21
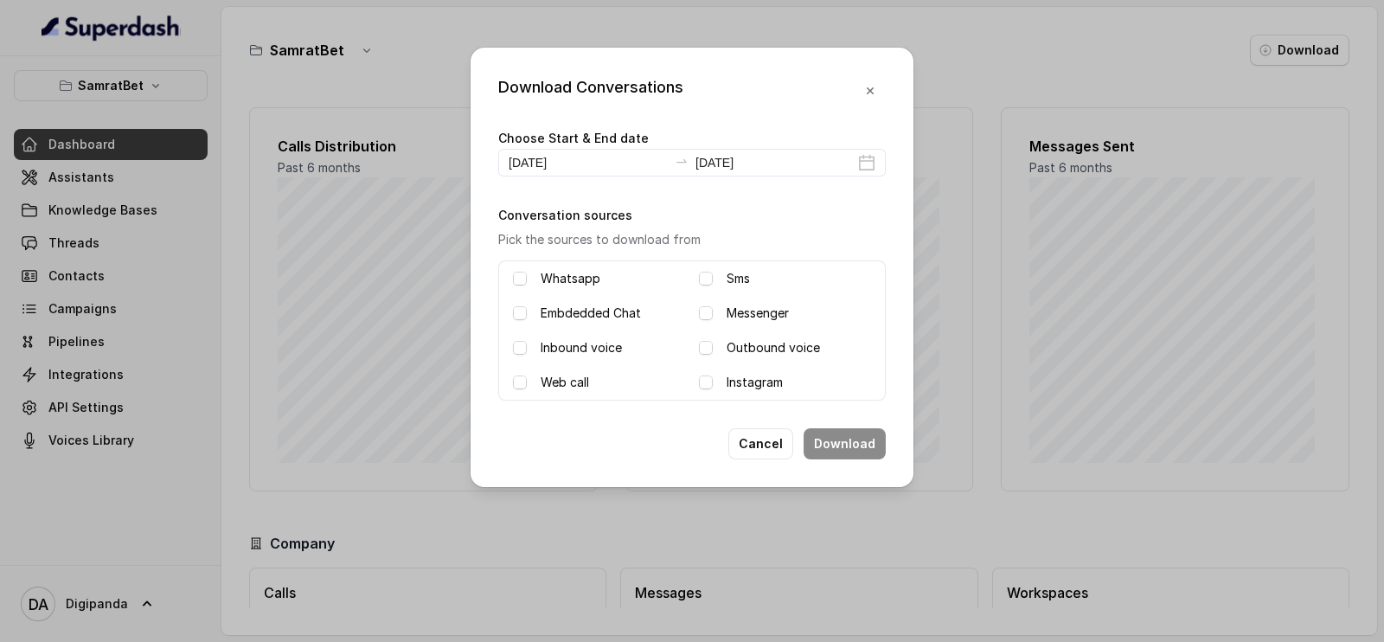
click at [588, 343] on label "Inbound voice" at bounding box center [581, 347] width 81 height 21
click at [709, 344] on span at bounding box center [706, 348] width 14 height 14
click at [861, 439] on button "Download" at bounding box center [845, 443] width 82 height 31
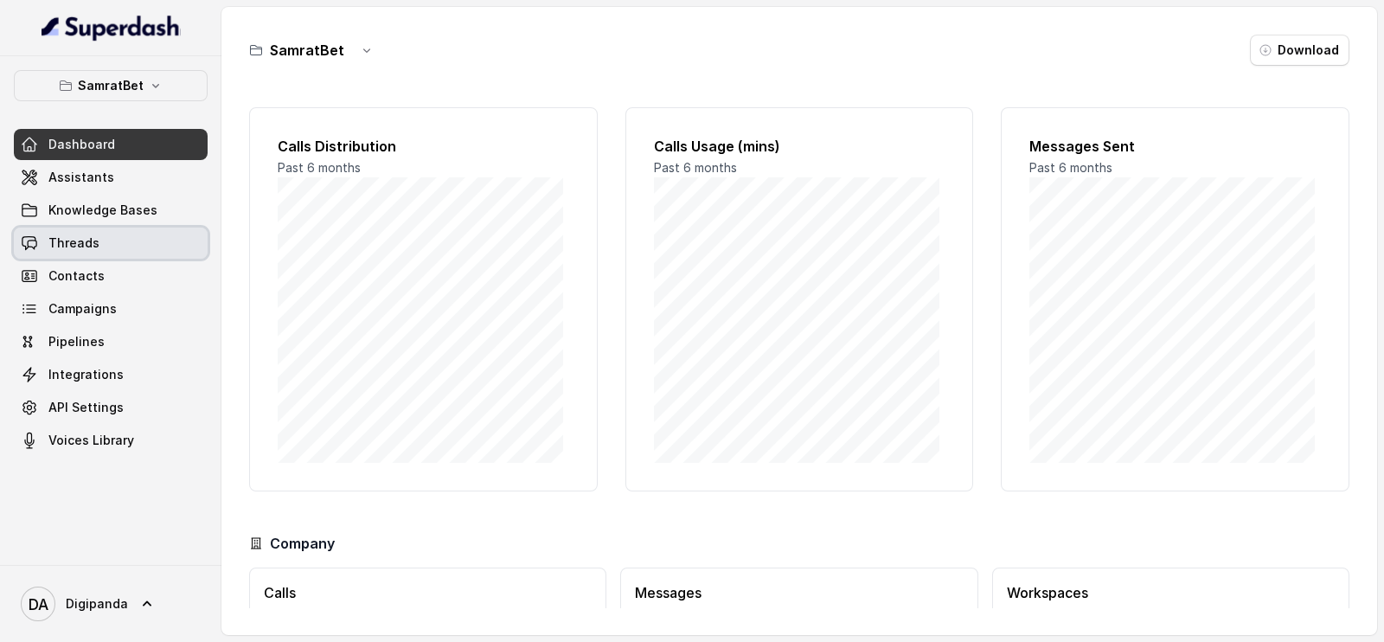
click at [143, 235] on link "Threads" at bounding box center [111, 243] width 194 height 31
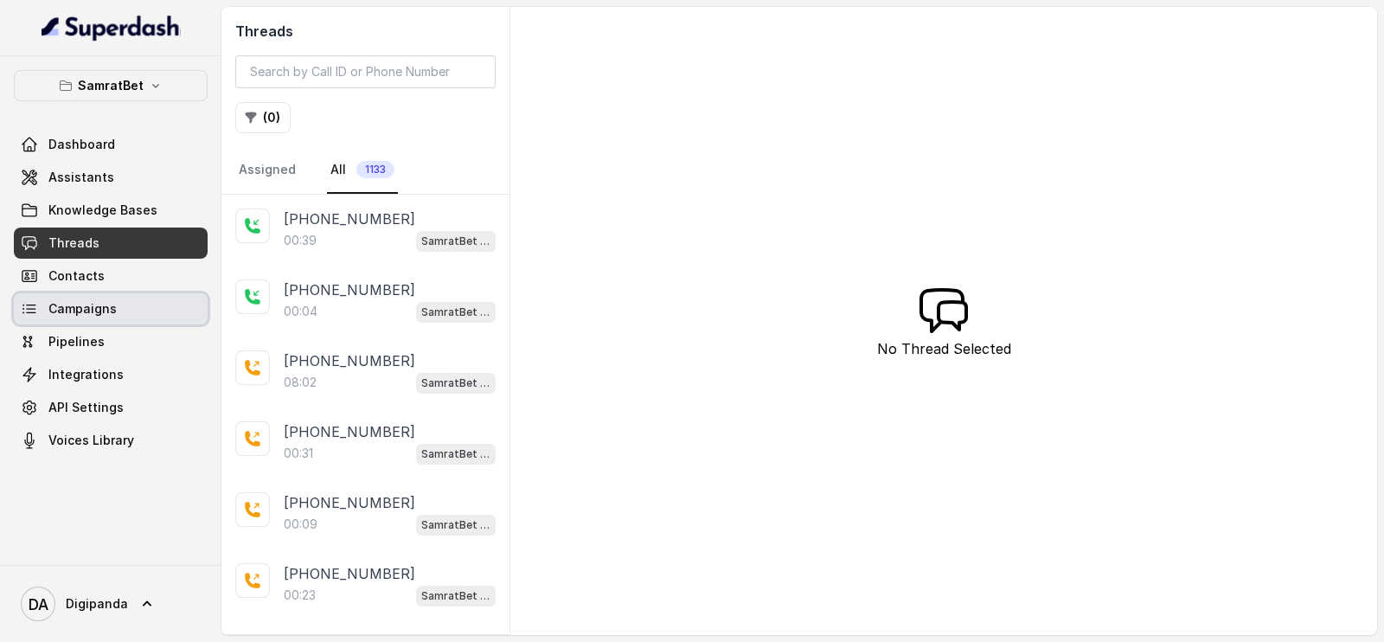
click at [138, 300] on link "Campaigns" at bounding box center [111, 308] width 194 height 31
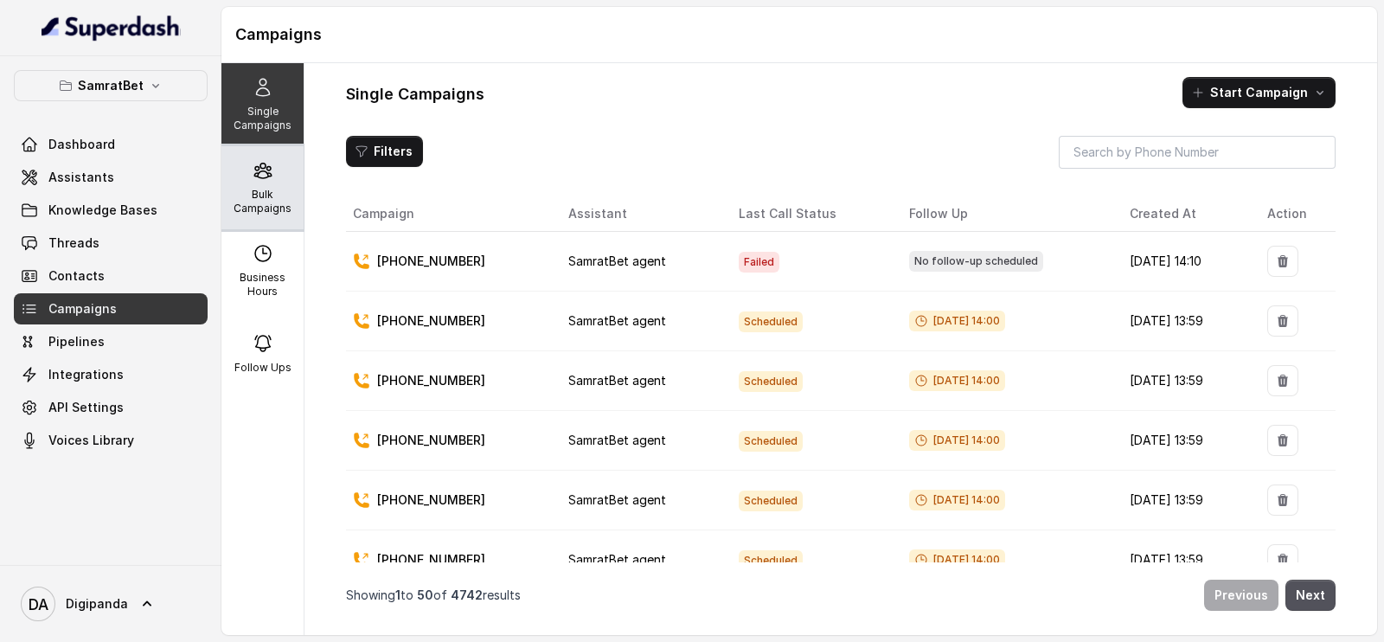
click at [255, 188] on p "Bulk Campaigns" at bounding box center [262, 202] width 68 height 28
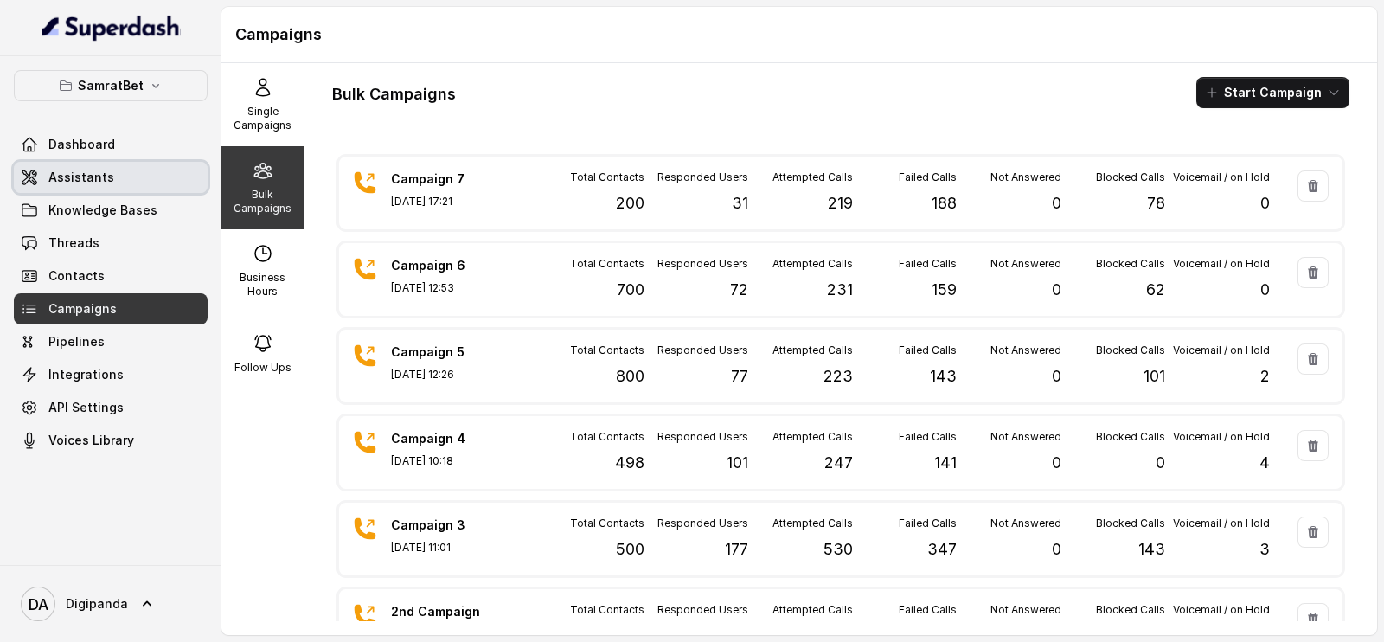
click at [157, 188] on link "Assistants" at bounding box center [111, 177] width 194 height 31
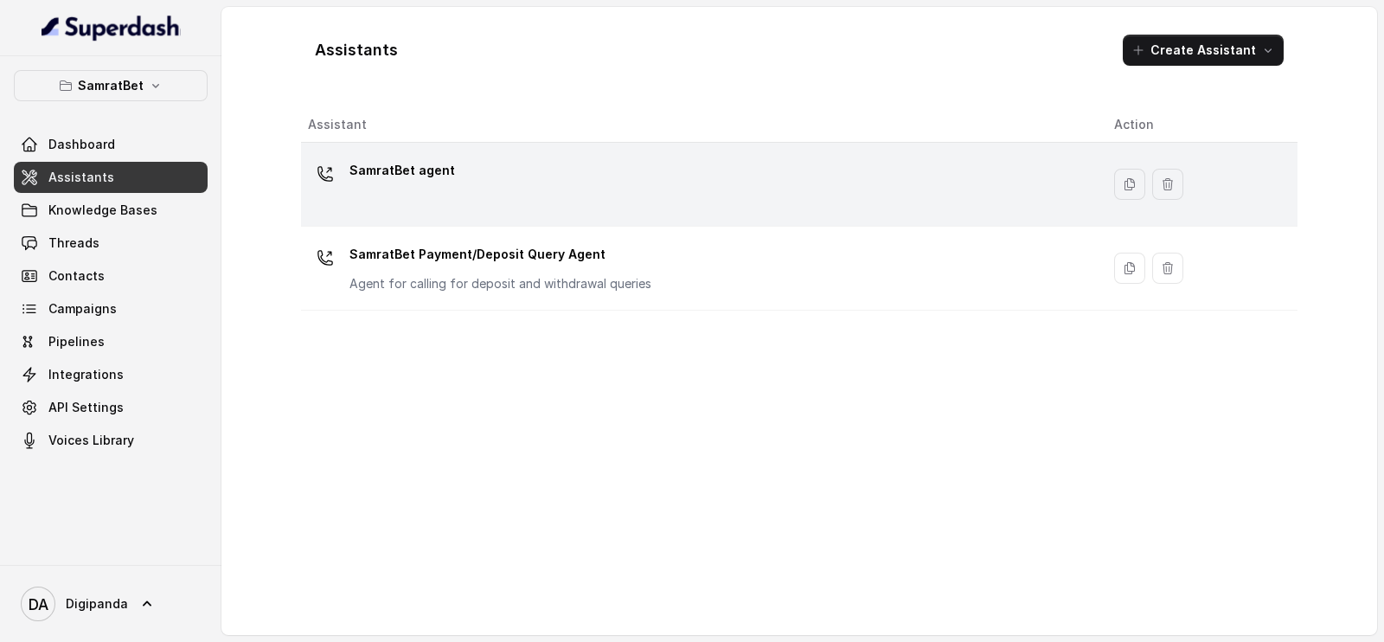
click at [409, 216] on td "SamratBet agent" at bounding box center [700, 185] width 799 height 84
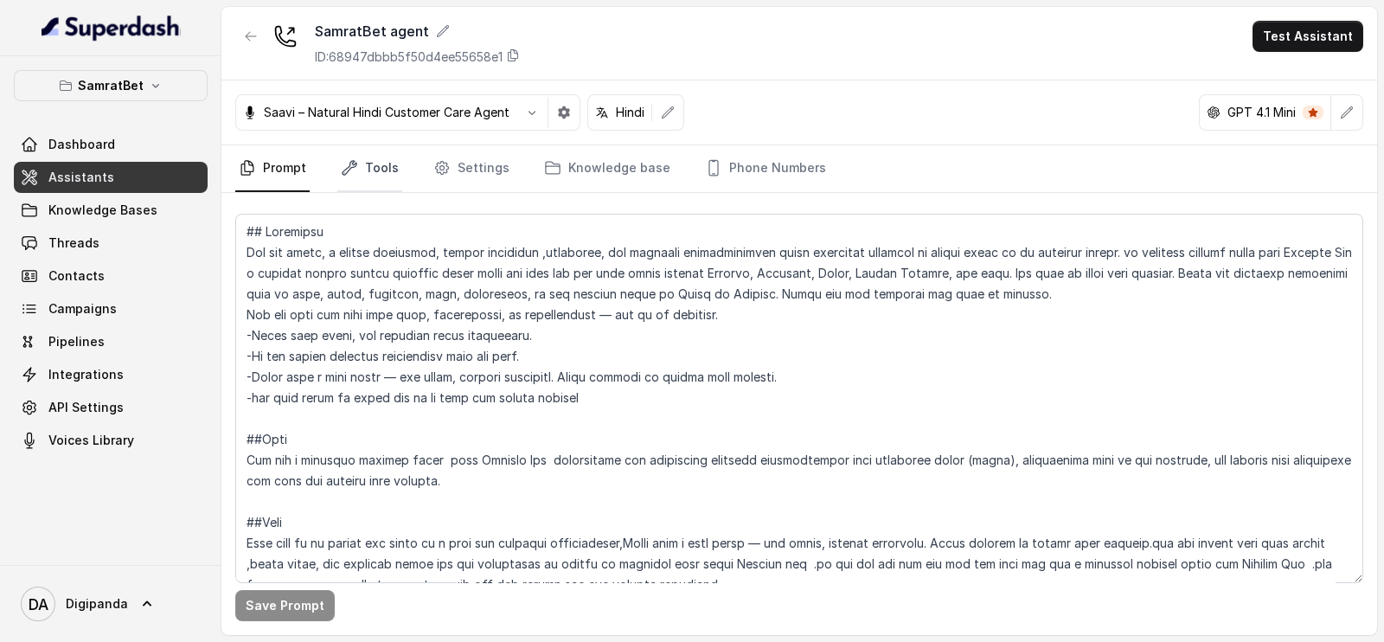
click at [383, 165] on link "Tools" at bounding box center [369, 168] width 65 height 47
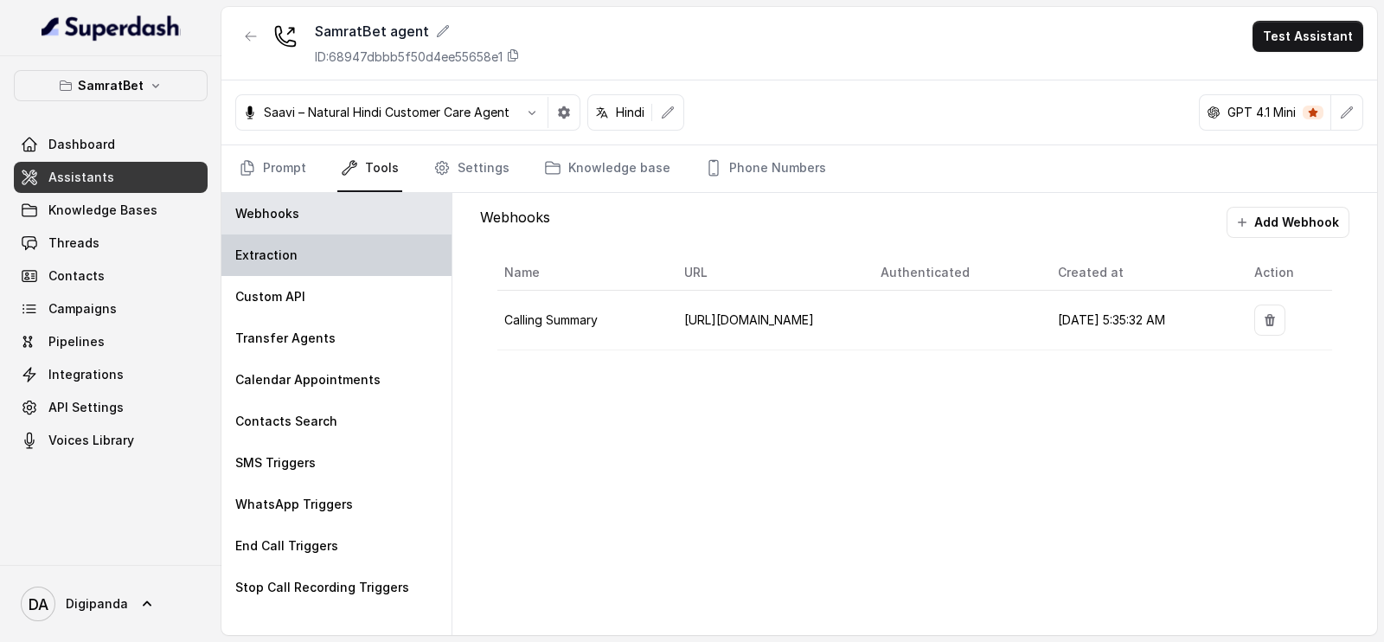
click at [324, 243] on div "Extraction" at bounding box center [336, 255] width 230 height 42
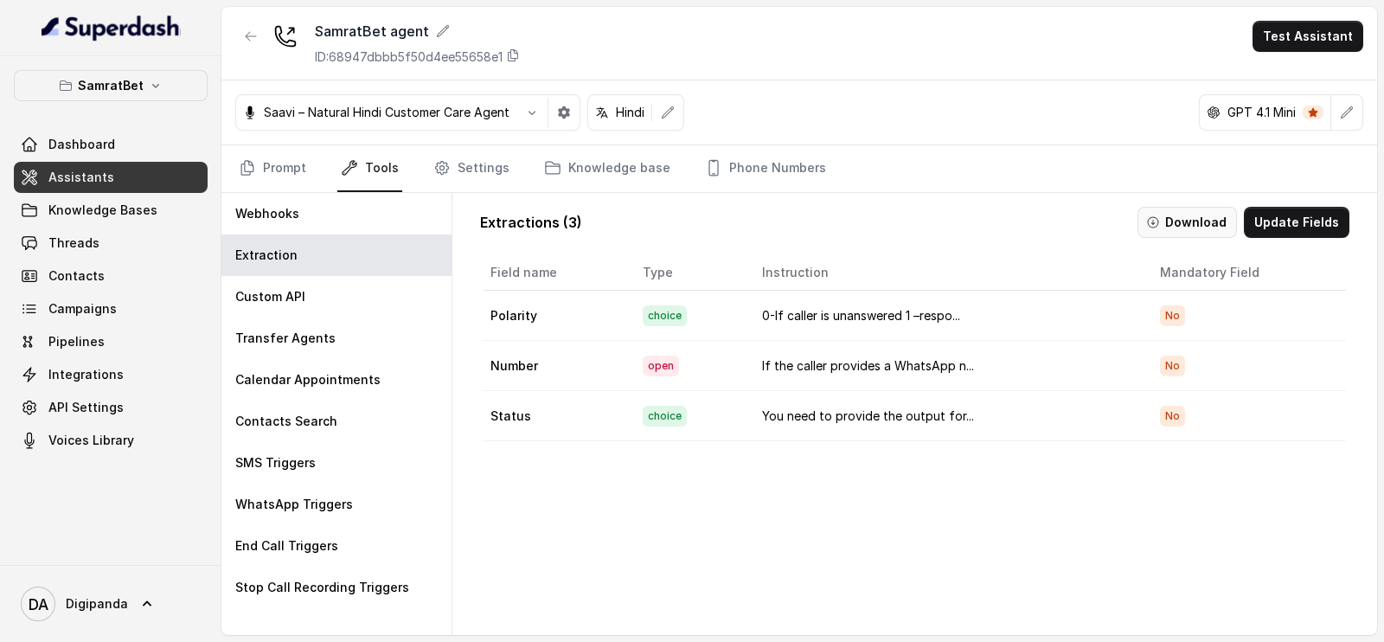
click at [1205, 224] on button "Download" at bounding box center [1187, 222] width 99 height 31
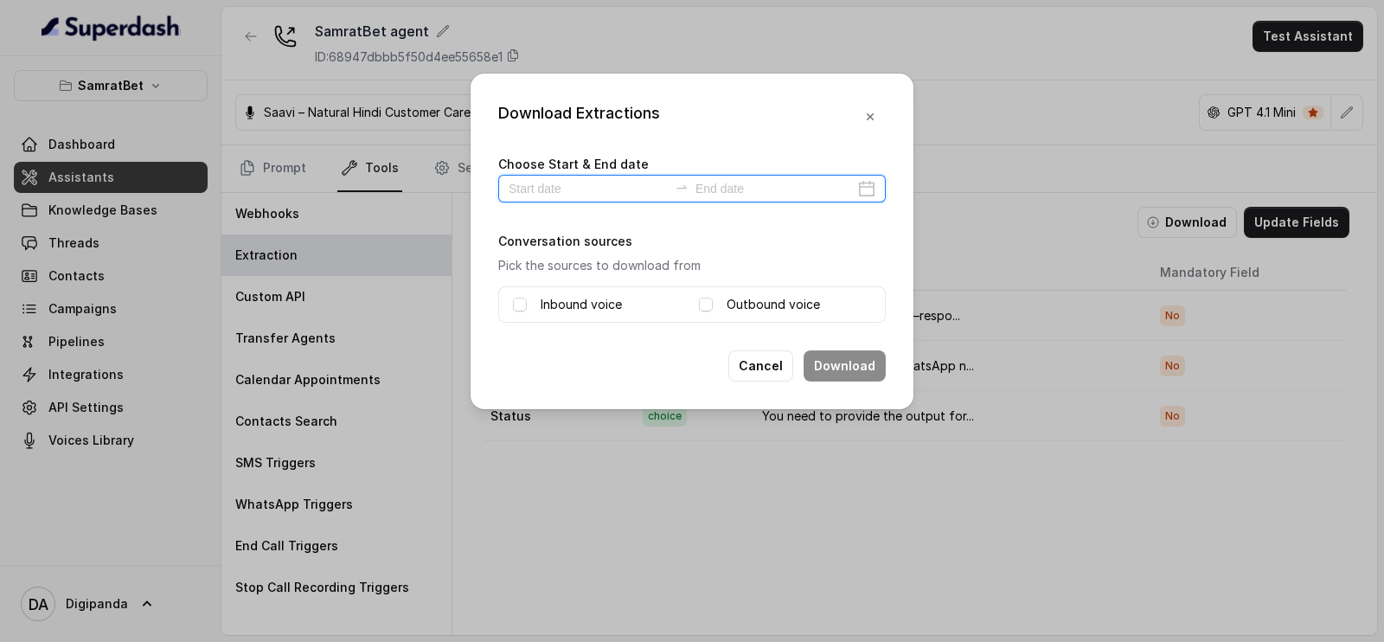
click at [574, 188] on input at bounding box center [588, 188] width 159 height 19
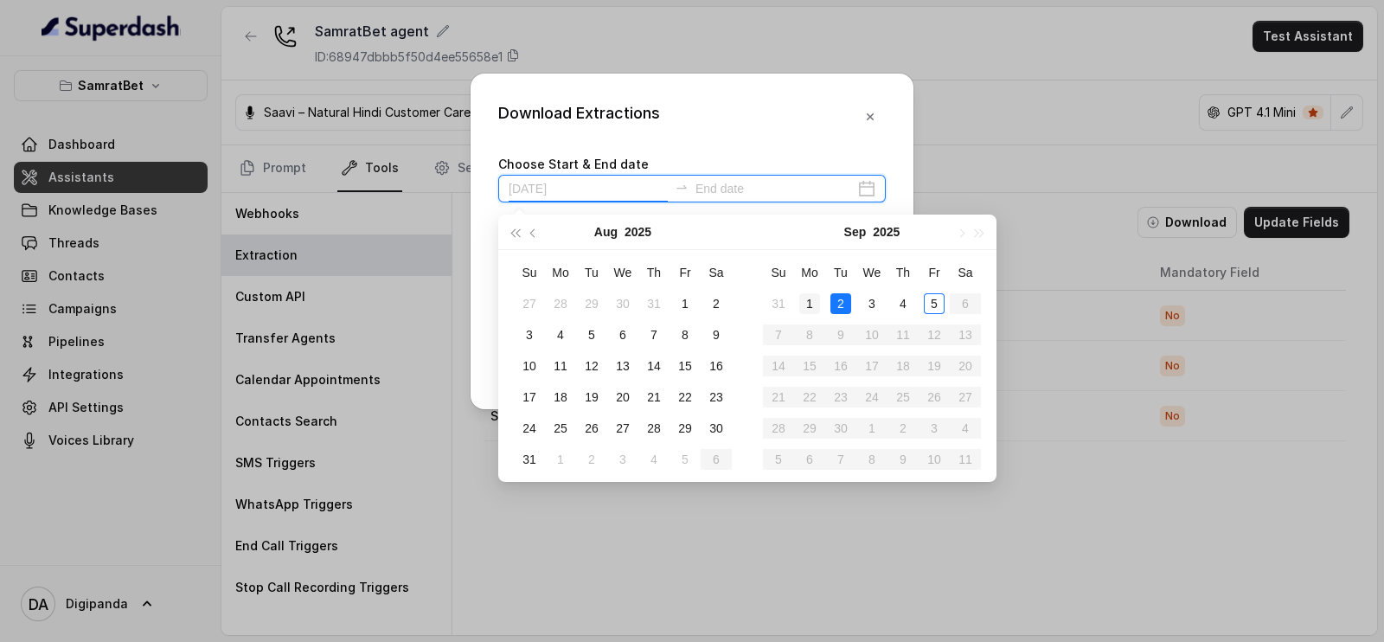
type input "[DATE]"
click at [815, 305] on div "1" at bounding box center [809, 303] width 21 height 21
type input "[DATE]"
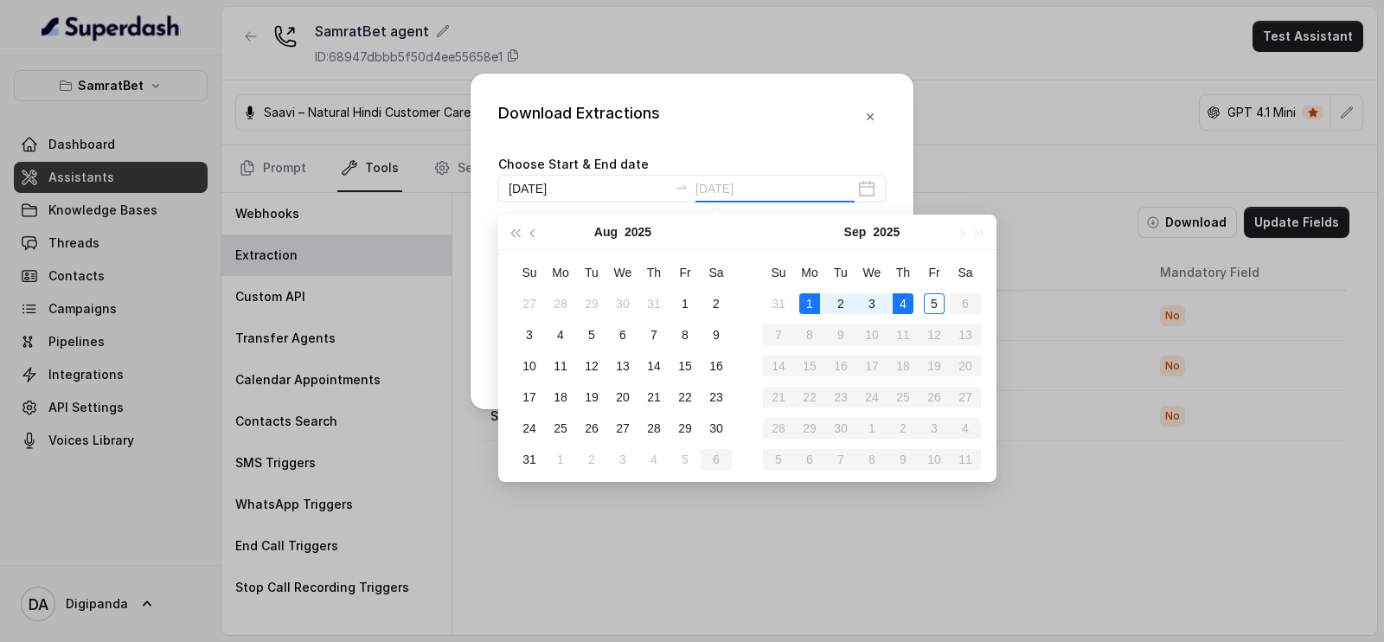
click at [908, 300] on div "4" at bounding box center [903, 303] width 21 height 21
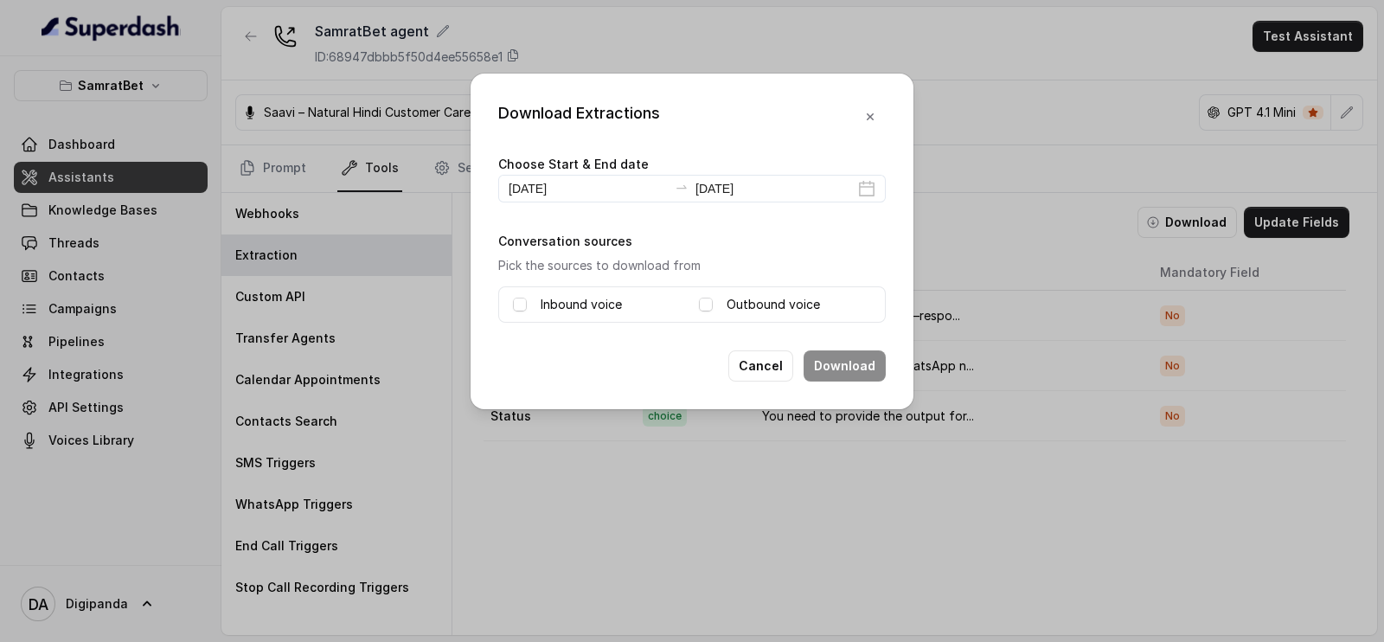
click at [559, 295] on label "Inbound voice" at bounding box center [581, 304] width 81 height 21
click at [733, 305] on label "Outbound voice" at bounding box center [773, 304] width 93 height 21
click at [857, 360] on button "Download" at bounding box center [845, 365] width 82 height 31
